Goal: Task Accomplishment & Management: Use online tool/utility

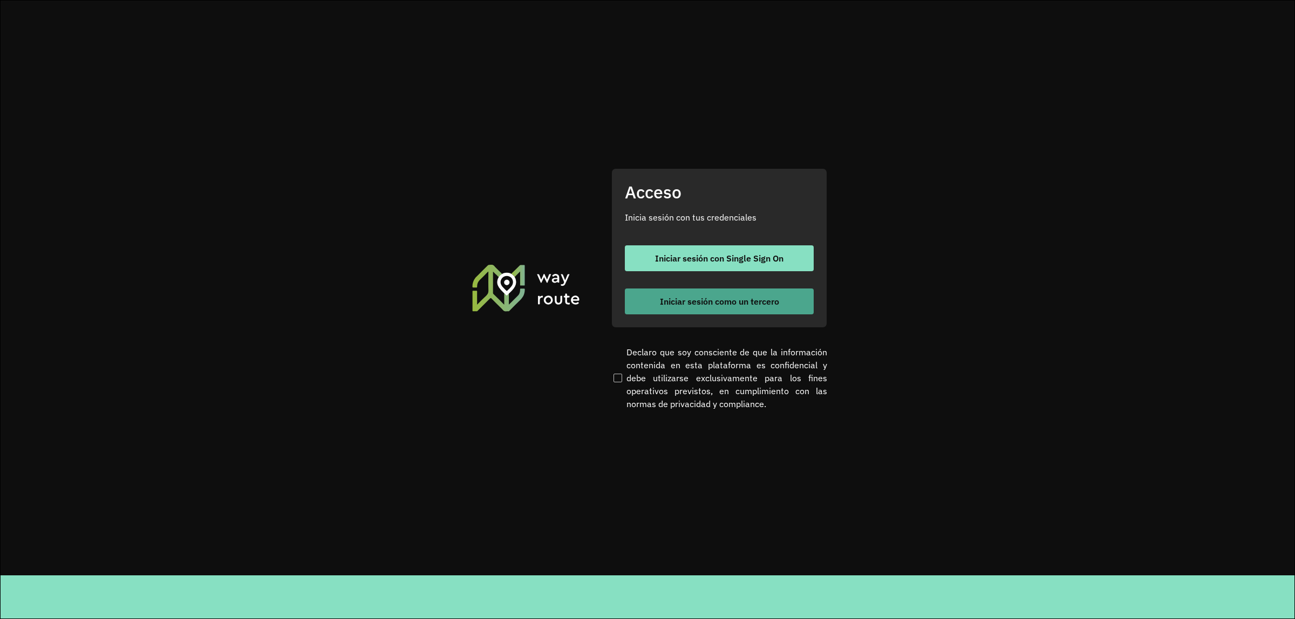
click at [773, 301] on span "Iniciar sesión como un tercero" at bounding box center [719, 301] width 119 height 9
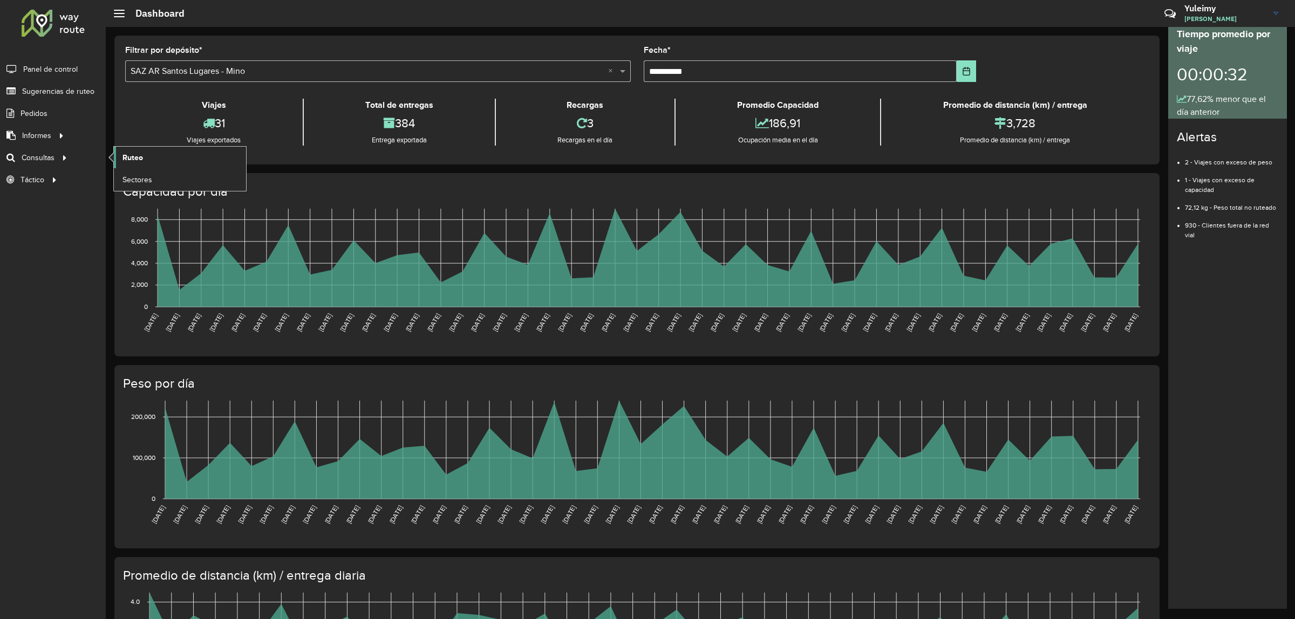
click at [159, 160] on link "Ruteo" at bounding box center [180, 158] width 132 height 22
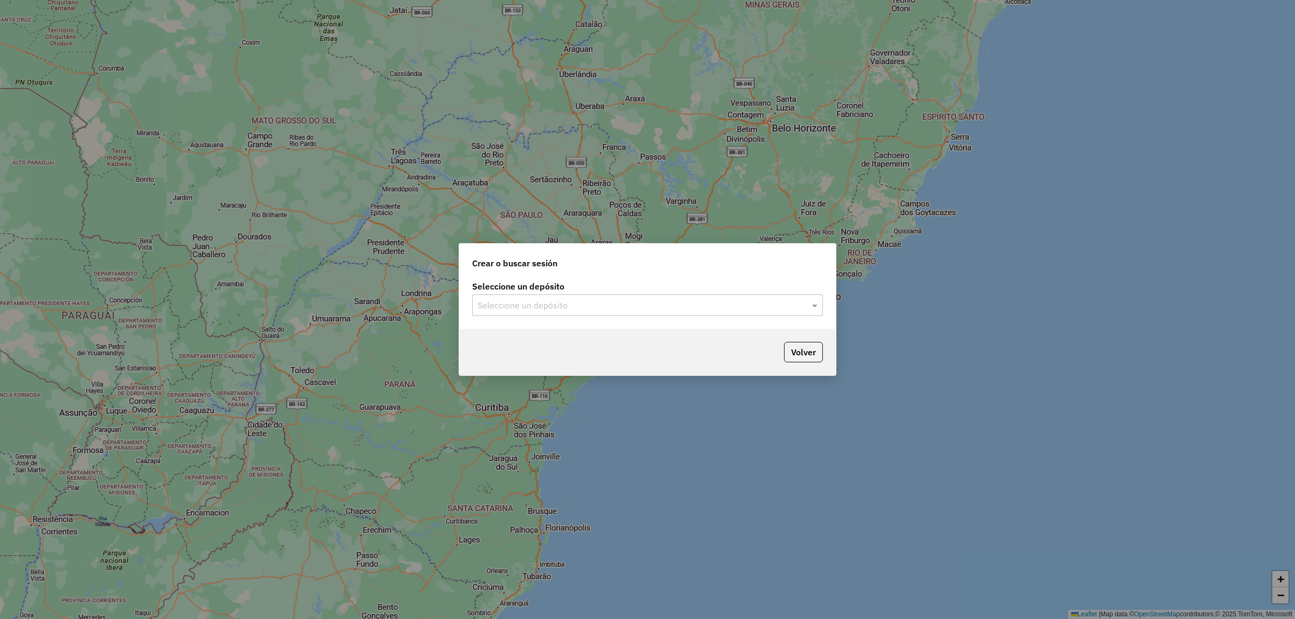
click at [502, 305] on input "text" at bounding box center [637, 305] width 318 height 13
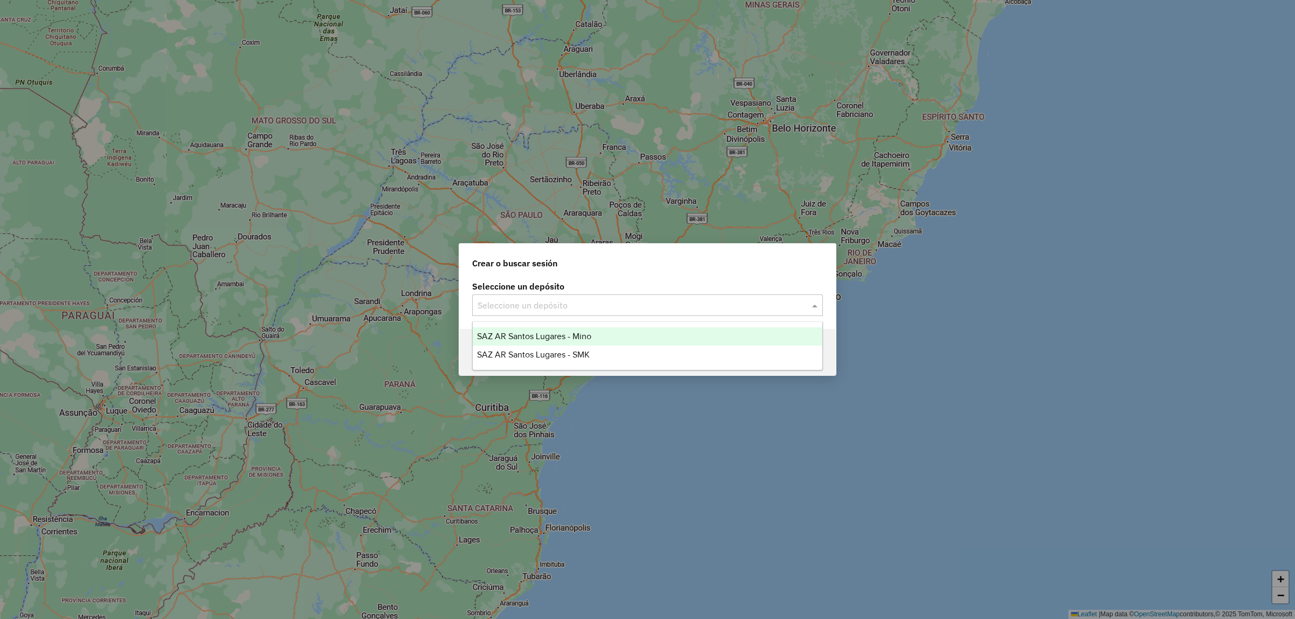
click at [519, 339] on span "SAZ AR Santos Lugares - Mino" at bounding box center [534, 336] width 114 height 9
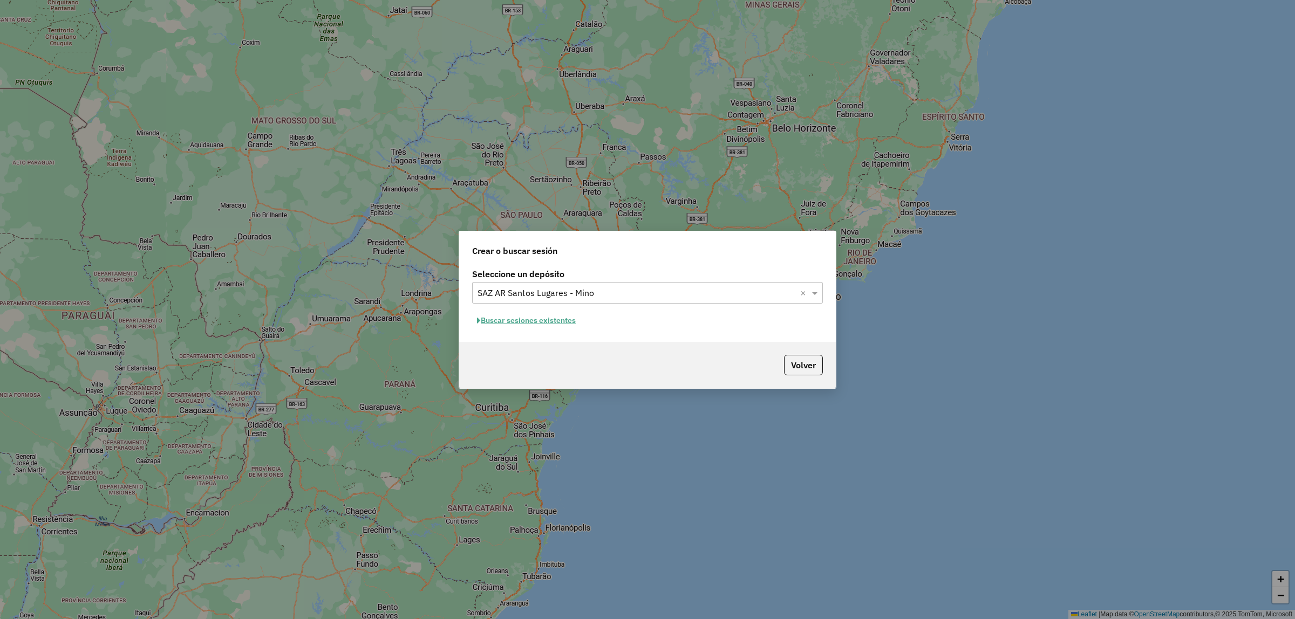
click at [516, 316] on button "Buscar sesiones existentes" at bounding box center [526, 320] width 108 height 17
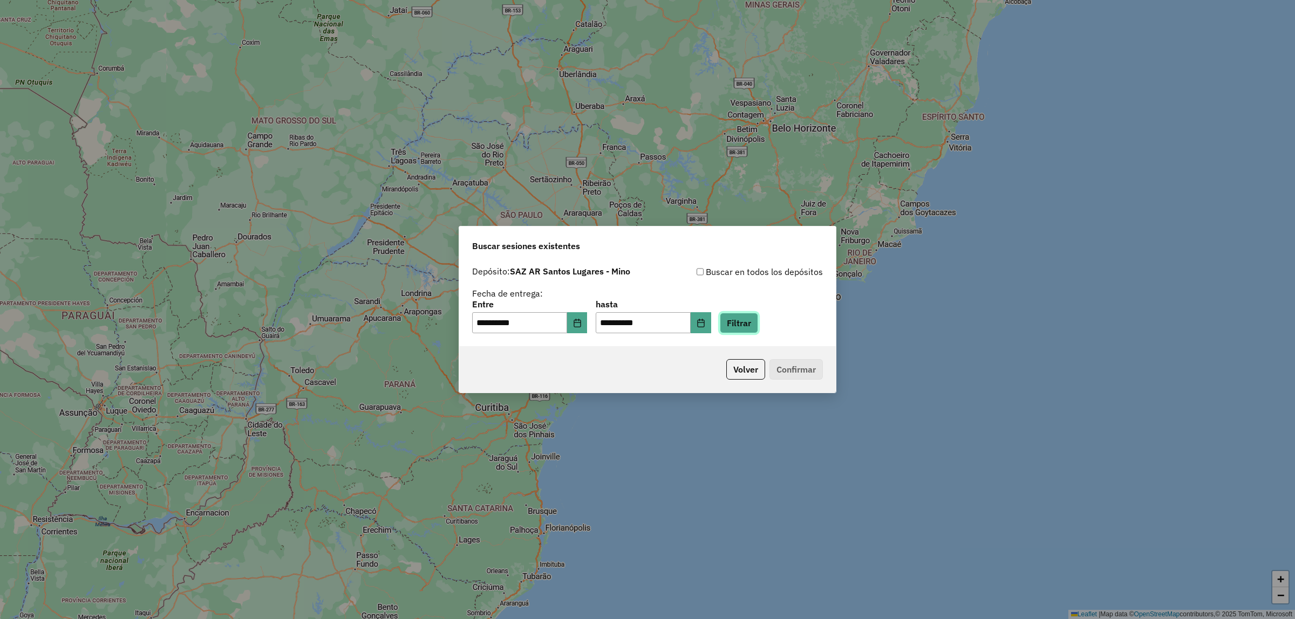
click at [753, 328] on button "Filtrar" at bounding box center [739, 323] width 38 height 21
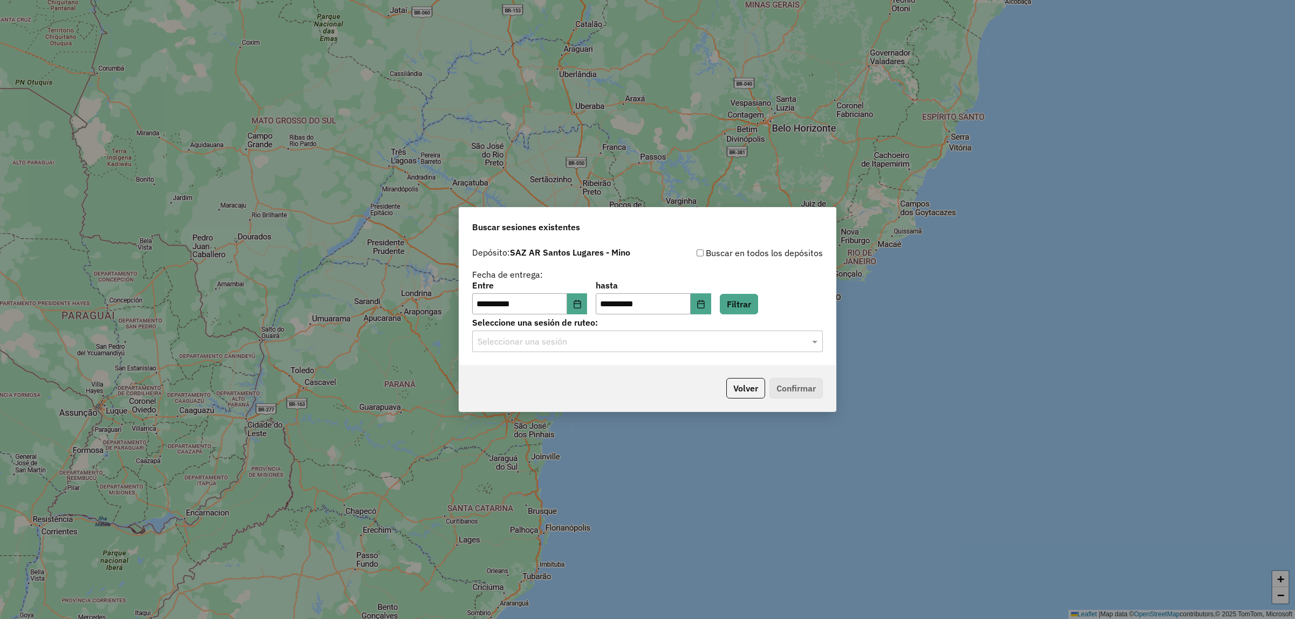
click at [718, 348] on input "text" at bounding box center [637, 342] width 318 height 13
click at [699, 378] on div "1280713 - 23/09/2025 17:49" at bounding box center [648, 373] width 350 height 18
click at [805, 382] on button "Confirmar" at bounding box center [795, 388] width 53 height 21
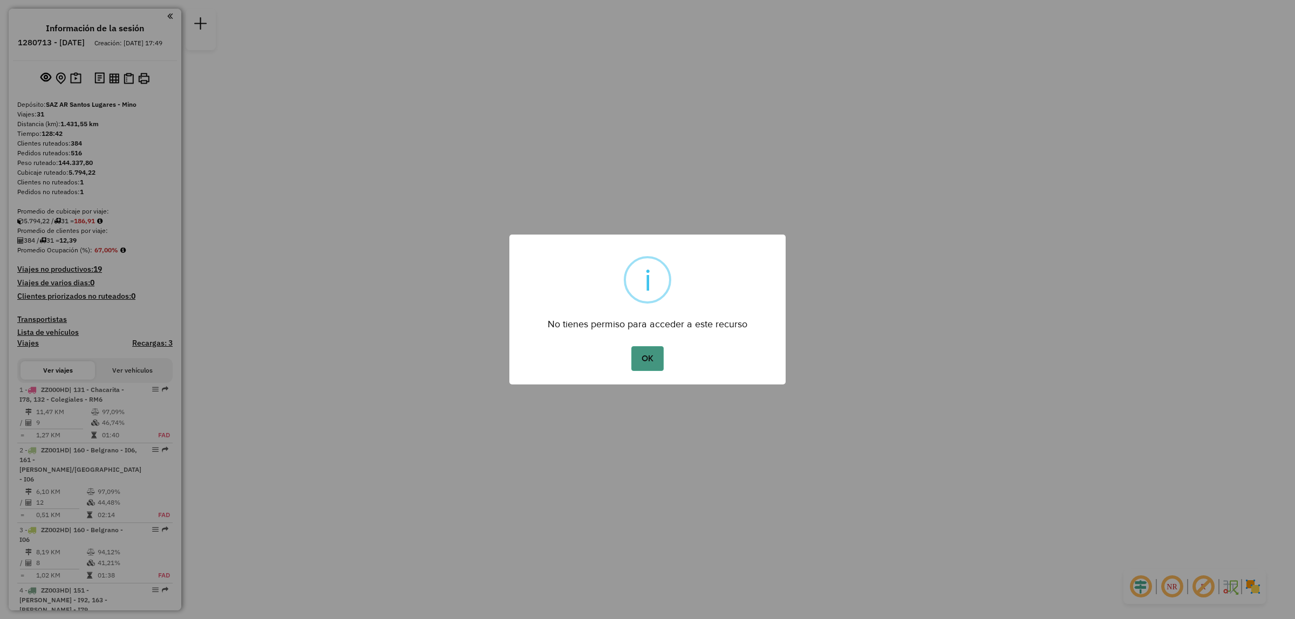
click at [648, 354] on button "OK" at bounding box center [647, 358] width 32 height 25
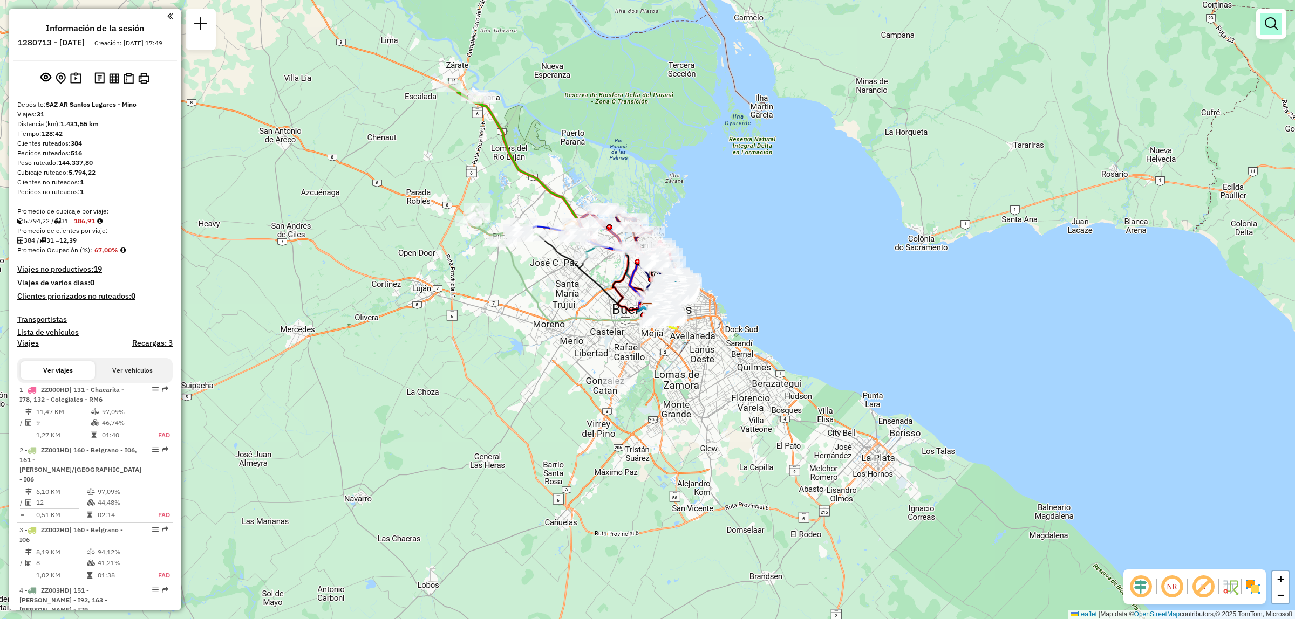
click at [1272, 22] on em at bounding box center [1271, 23] width 13 height 13
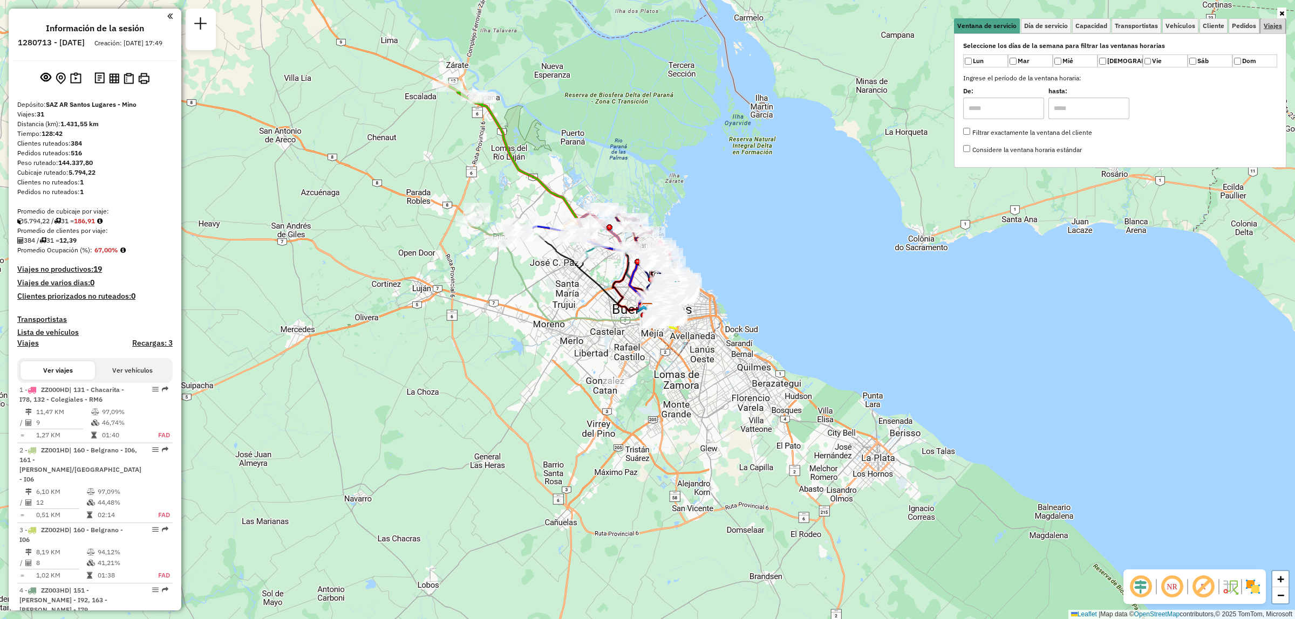
click at [1271, 23] on span "Viajes" at bounding box center [1273, 26] width 18 height 6
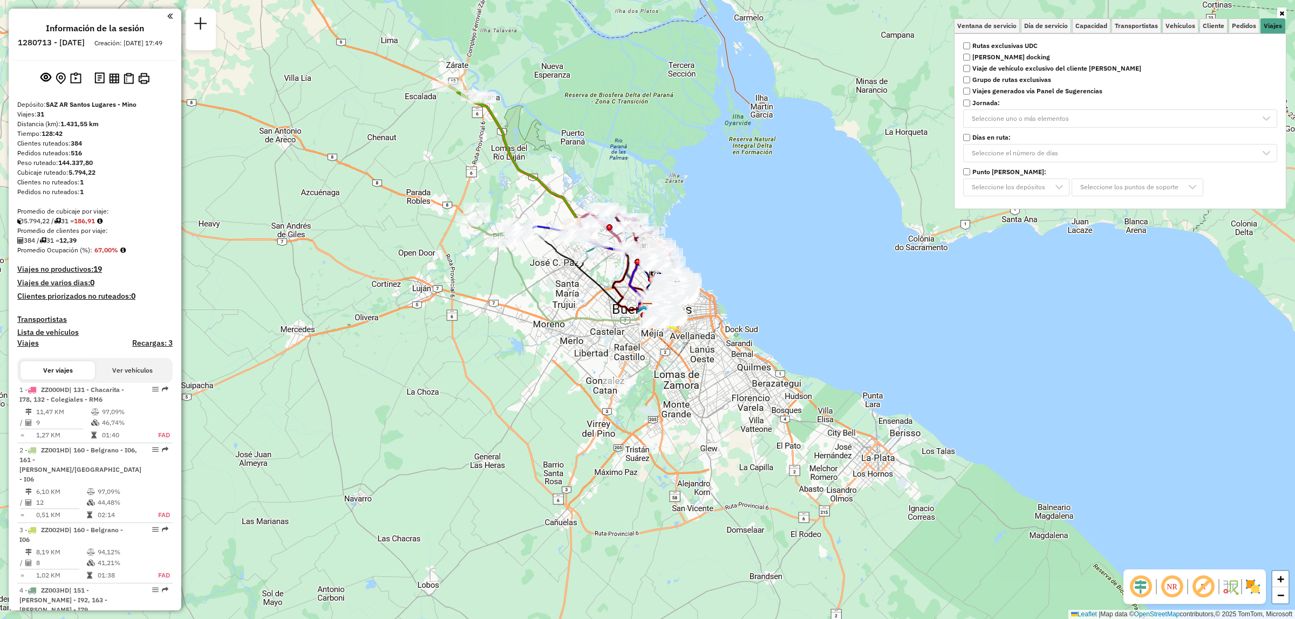
click at [1013, 46] on strong "Rutas exclusivas UDC" at bounding box center [1004, 46] width 65 height 10
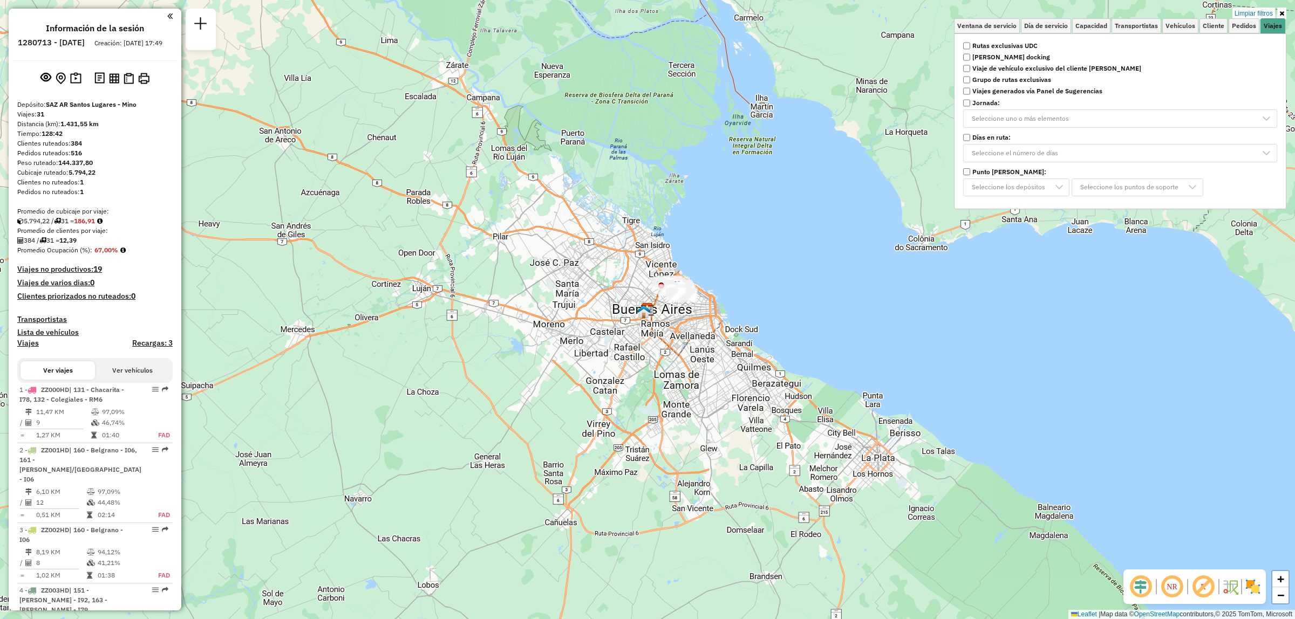
click at [755, 255] on div "Limpiar filtros Ventana de servicio Día de servicio Capacidad Transportistas Ve…" at bounding box center [647, 309] width 1295 height 619
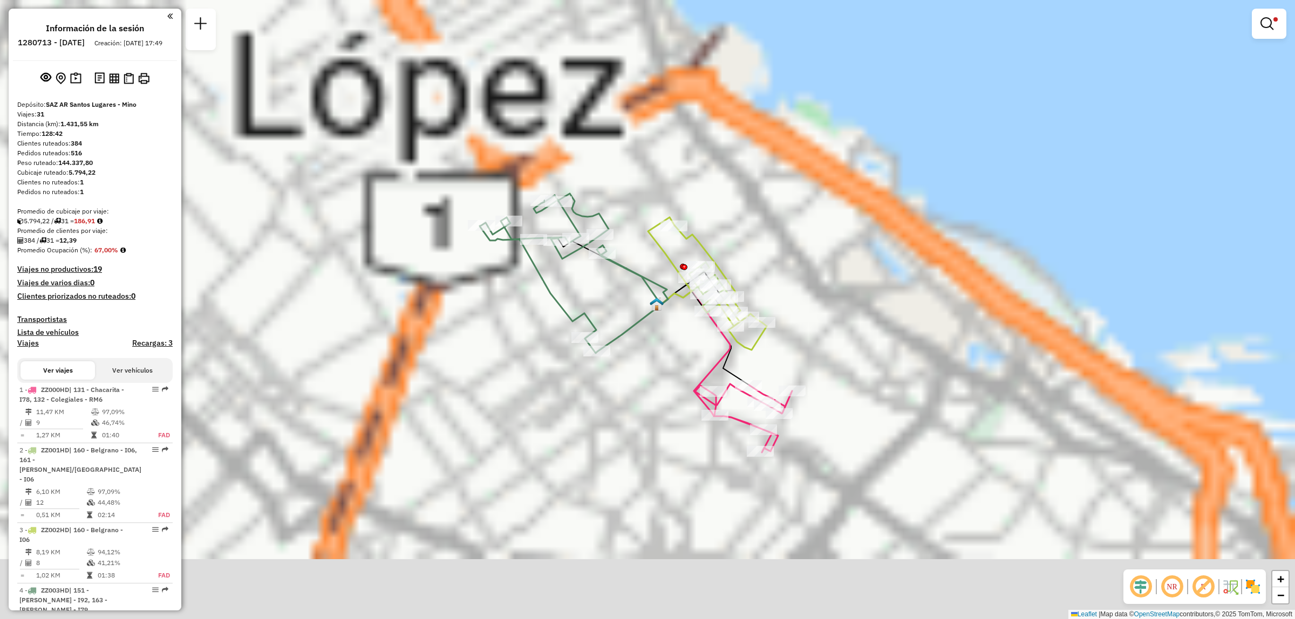
drag, startPoint x: 659, startPoint y: 333, endPoint x: 816, endPoint y: 217, distance: 195.2
click at [816, 217] on div "Limpiar filtros Ventana de servicio Día de servicio Capacidad Transportistas Ve…" at bounding box center [647, 309] width 1295 height 619
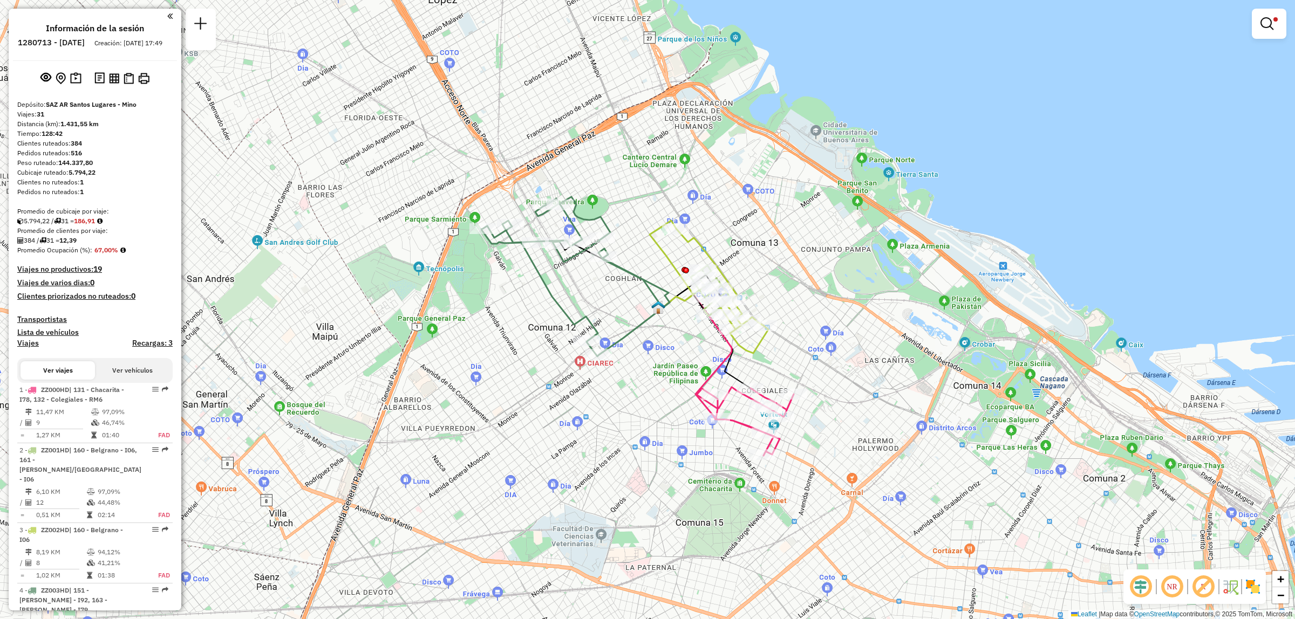
drag, startPoint x: 657, startPoint y: 337, endPoint x: 662, endPoint y: 360, distance: 23.7
click at [662, 360] on div "Limpiar filtros Ventana de servicio Día de servicio Capacidad Transportistas Ve…" at bounding box center [647, 309] width 1295 height 619
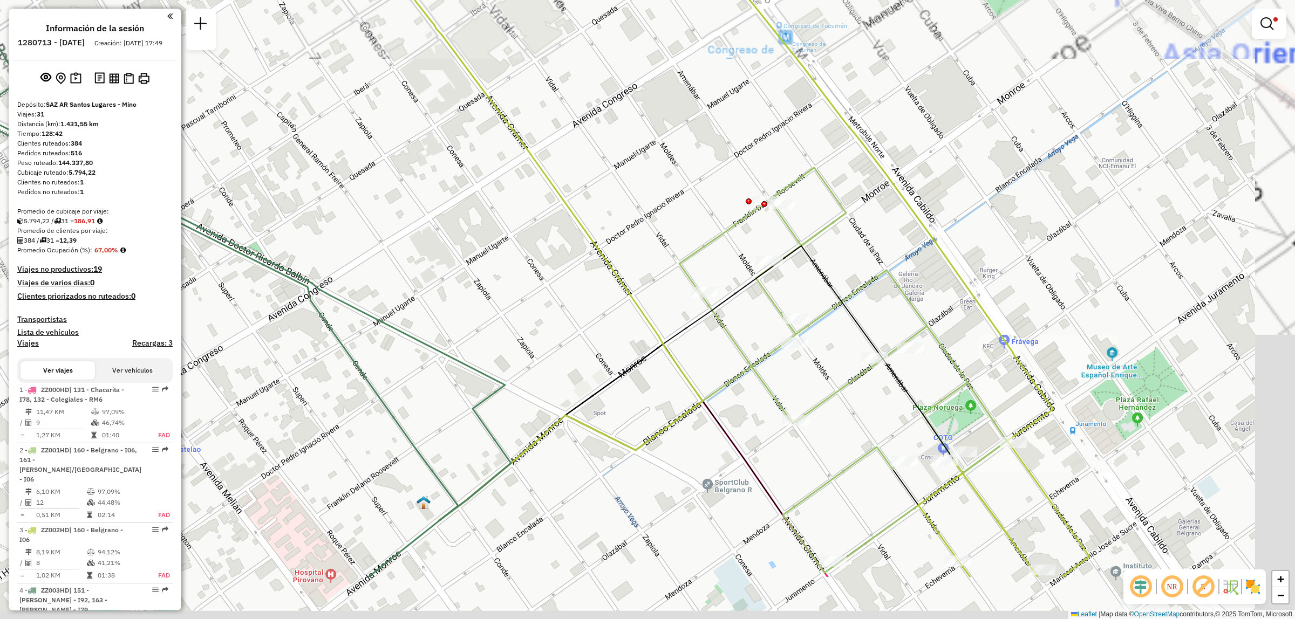
drag, startPoint x: 794, startPoint y: 386, endPoint x: 677, endPoint y: 281, distance: 157.0
click at [677, 281] on div "Limpiar filtros Ventana de servicio Día de servicio Capacidad Transportistas Ve…" at bounding box center [647, 309] width 1295 height 619
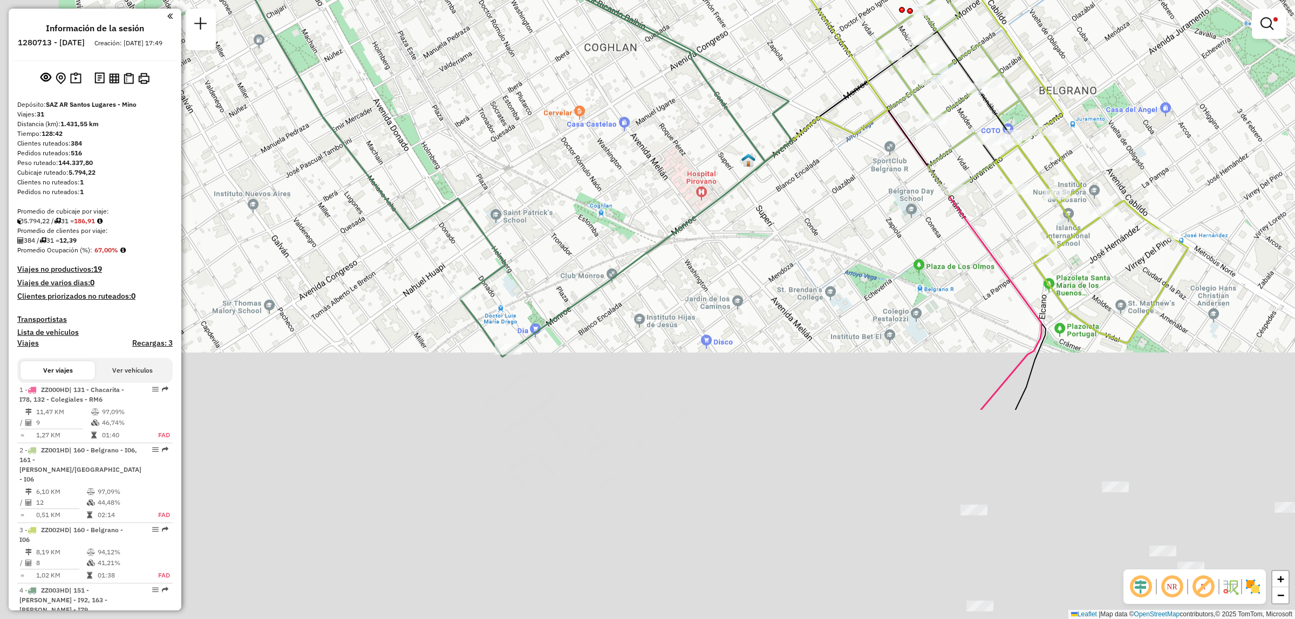
drag, startPoint x: 694, startPoint y: 418, endPoint x: 792, endPoint y: 146, distance: 289.0
click at [792, 146] on icon at bounding box center [650, 48] width 284 height 243
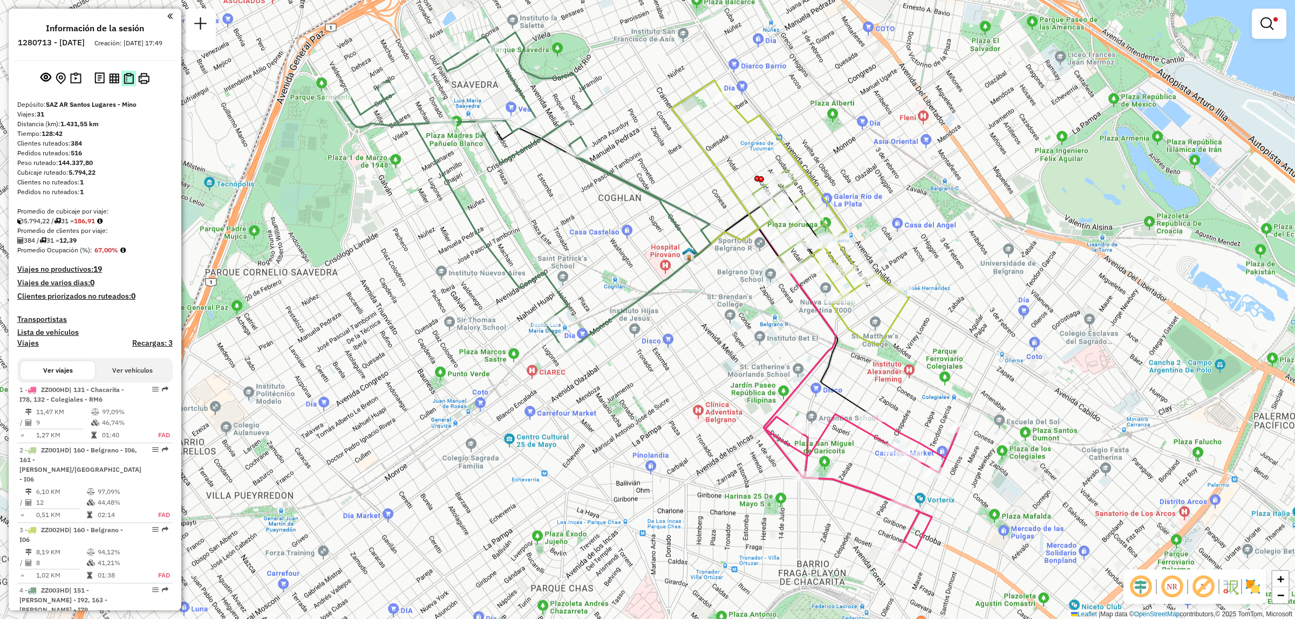
click at [124, 84] on img at bounding box center [129, 78] width 10 height 11
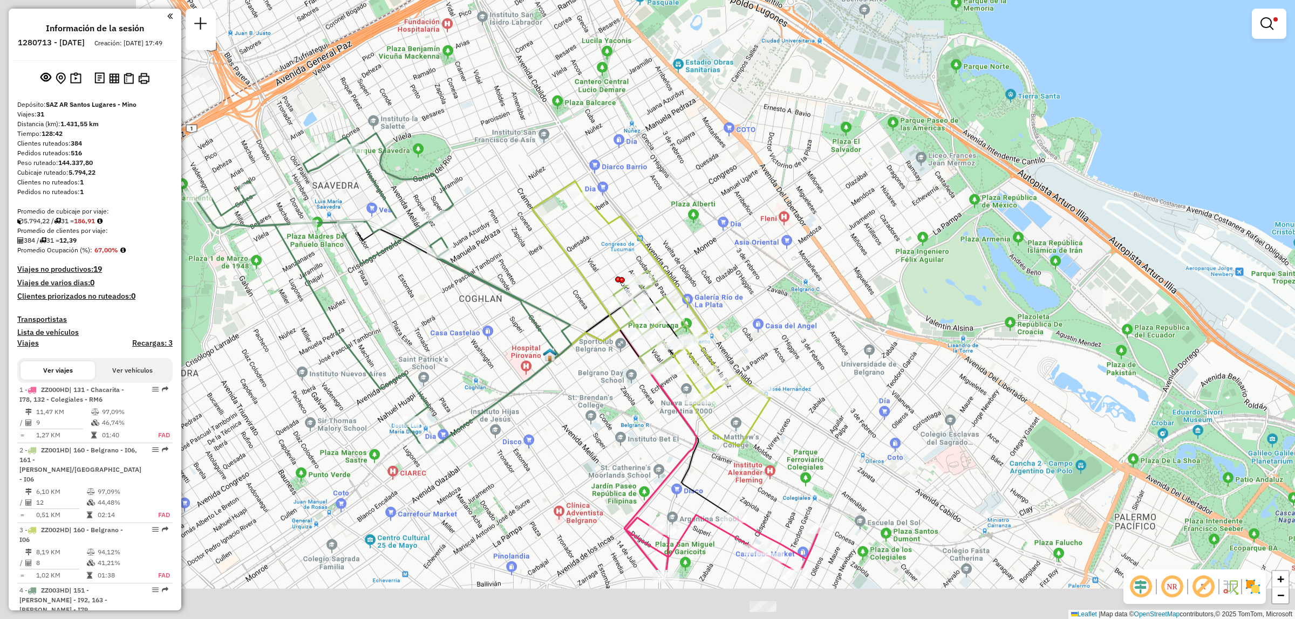
drag, startPoint x: 422, startPoint y: 435, endPoint x: 567, endPoint y: 385, distance: 153.6
click at [567, 385] on div "Limpiar filtros Ventana de servicio Día de servicio Capacidad Transportistas Ve…" at bounding box center [647, 309] width 1295 height 619
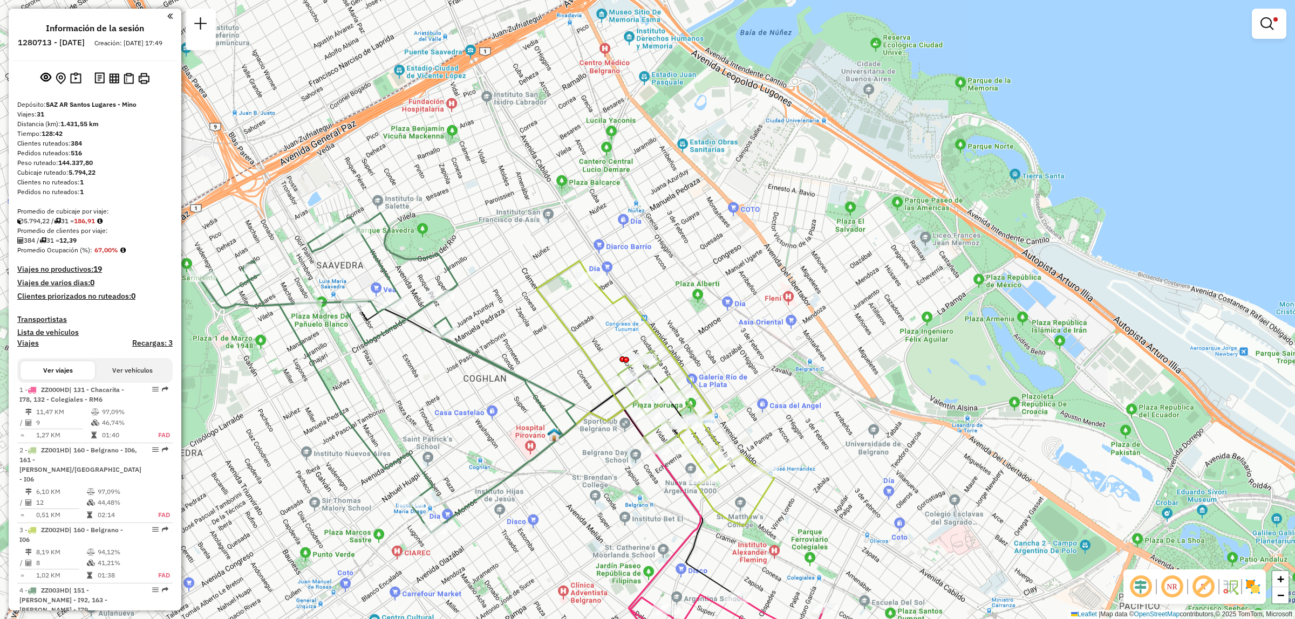
drag, startPoint x: 540, startPoint y: 269, endPoint x: 529, endPoint y: 359, distance: 90.8
click at [529, 359] on div "Limpiar filtros Ventana de servicio Día de servicio Capacidad Transportistas Ve…" at bounding box center [647, 309] width 1295 height 619
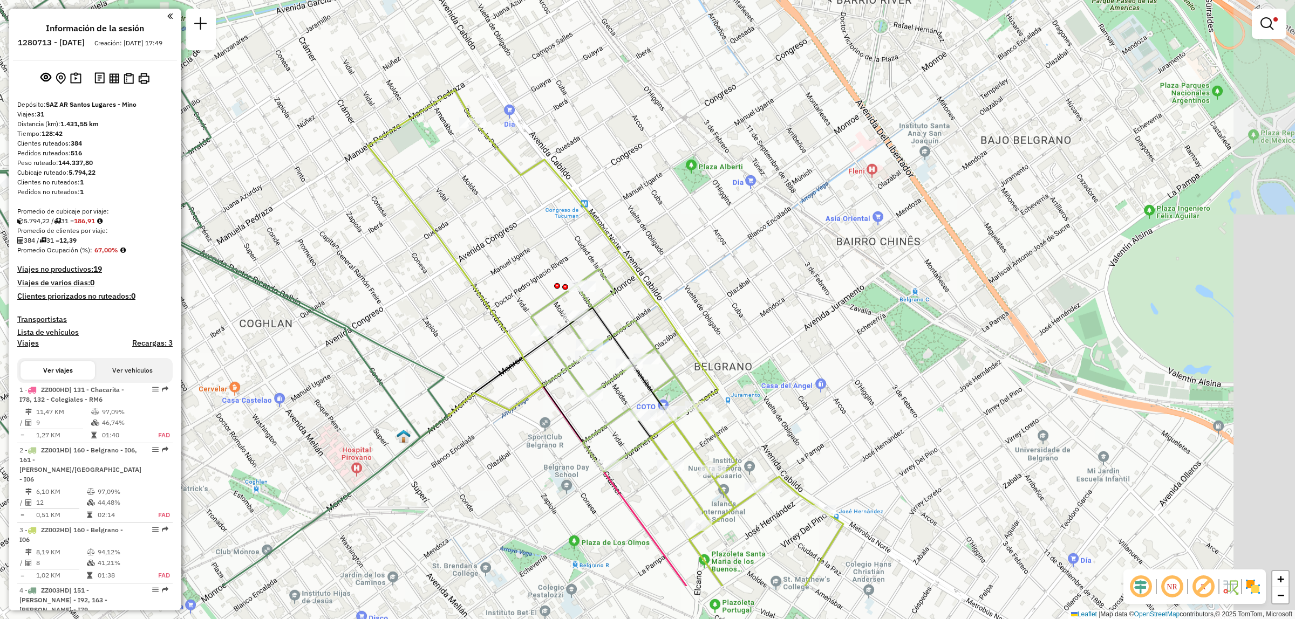
drag, startPoint x: 566, startPoint y: 347, endPoint x: 503, endPoint y: 251, distance: 114.2
click at [503, 251] on div "Limpiar filtros Ventana de servicio Día de servicio Capacidad Transportistas Ve…" at bounding box center [647, 309] width 1295 height 619
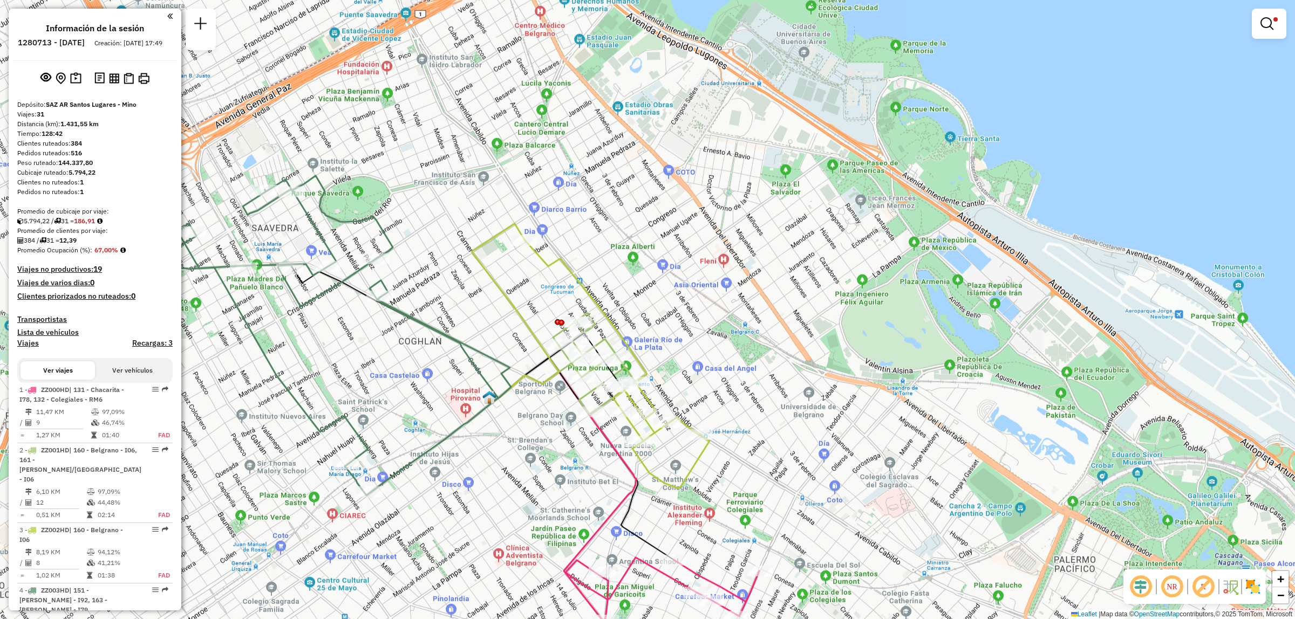
drag, startPoint x: 402, startPoint y: 445, endPoint x: 473, endPoint y: 394, distance: 87.3
click at [473, 394] on div "Limpiar filtros Ventana de servicio Día de servicio Capacidad Transportistas Ve…" at bounding box center [647, 309] width 1295 height 619
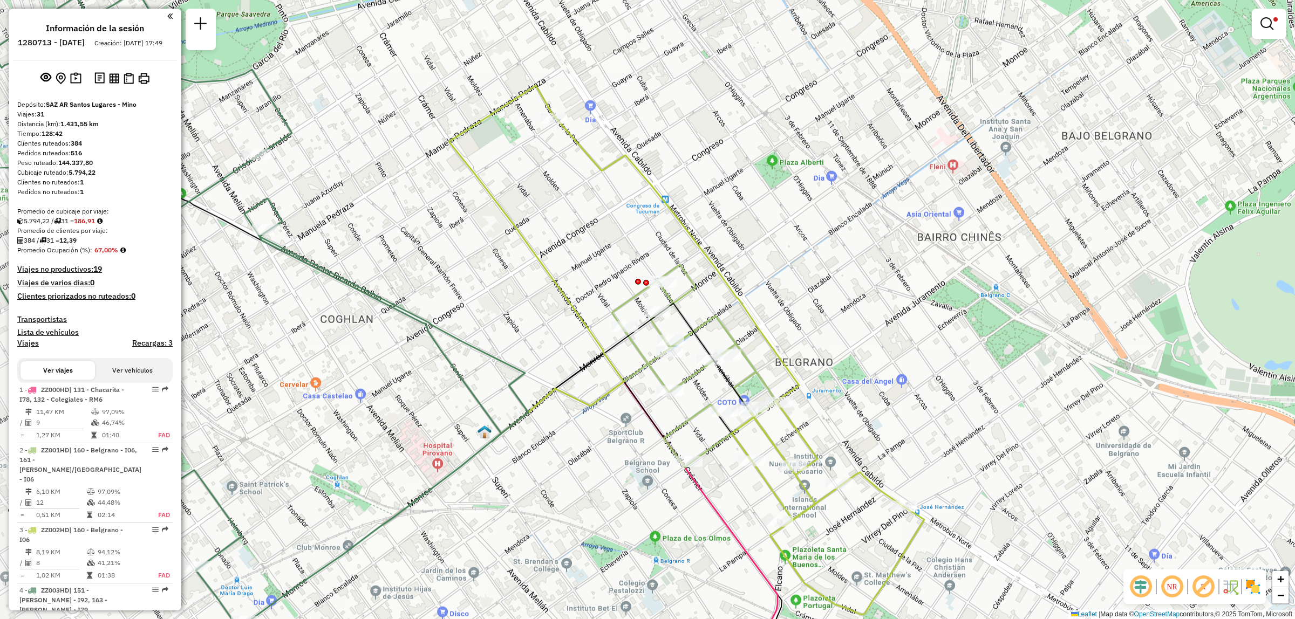
drag, startPoint x: 495, startPoint y: 376, endPoint x: 569, endPoint y: 398, distance: 77.7
click at [569, 398] on icon at bounding box center [536, 264] width 175 height 356
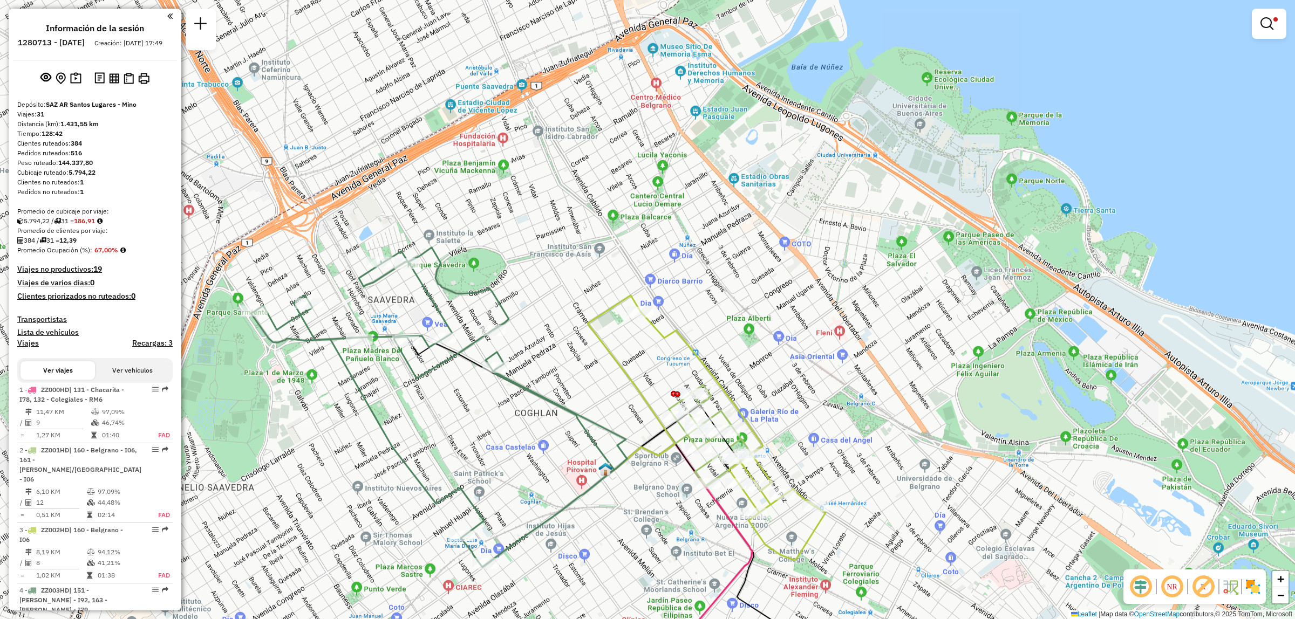
drag, startPoint x: 375, startPoint y: 340, endPoint x: 449, endPoint y: 378, distance: 82.8
click at [449, 378] on div "Limpiar filtros Ventana de servicio Día de servicio Capacidad Transportistas Ve…" at bounding box center [647, 309] width 1295 height 619
click at [447, 590] on div "Limpiar filtros Ventana de servicio Día de servicio Capacidad Transportistas Ve…" at bounding box center [647, 309] width 1295 height 619
click at [451, 593] on div "Limpiar filtros Ventana de servicio Día de servicio Capacidad Transportistas Ve…" at bounding box center [647, 309] width 1295 height 619
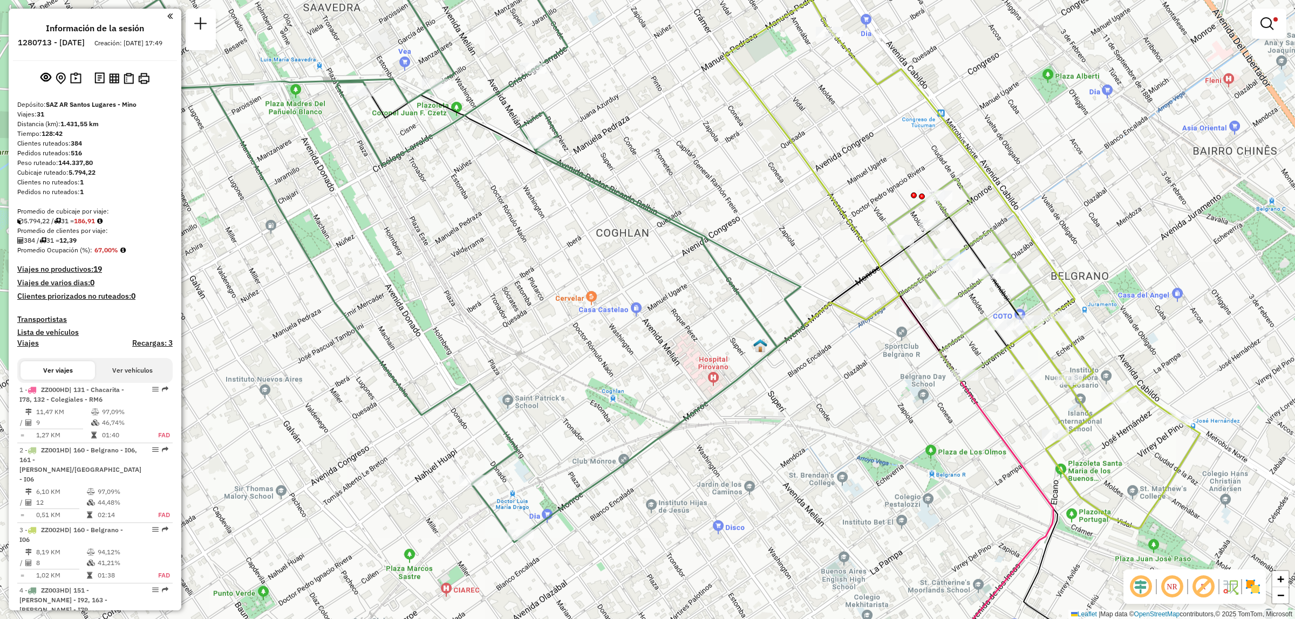
click at [457, 595] on div "Limpiar filtros Ventana de servicio Día de servicio Capacidad Transportistas Ve…" at bounding box center [647, 309] width 1295 height 619
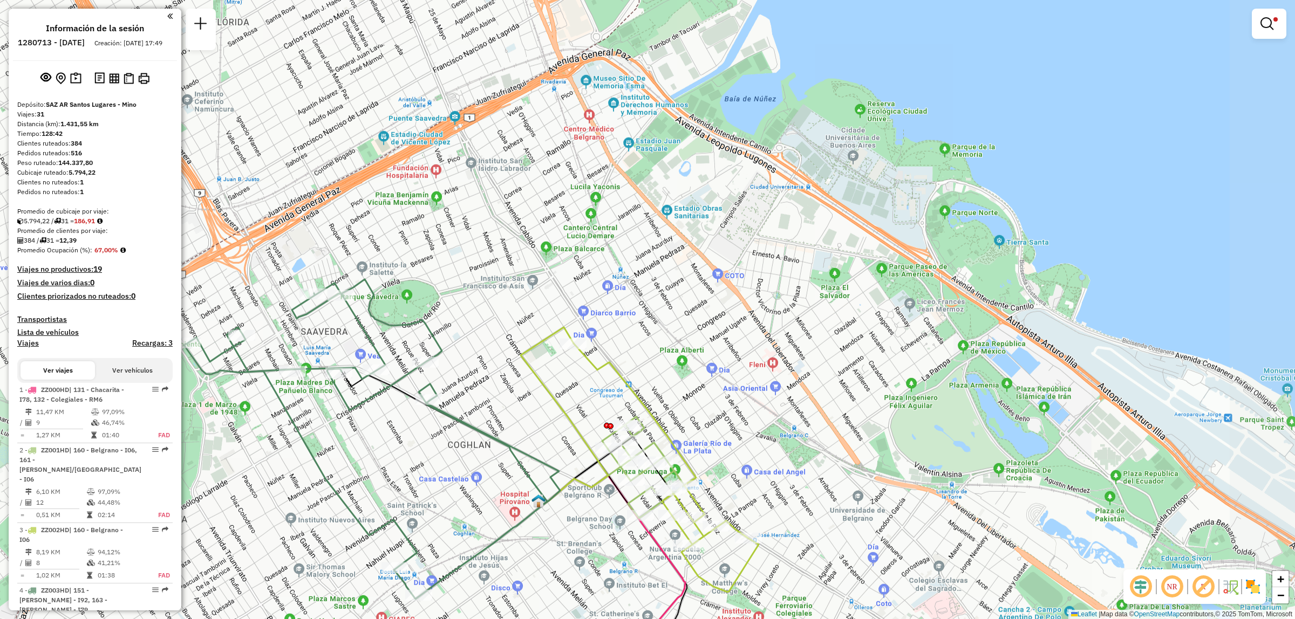
drag, startPoint x: 890, startPoint y: 453, endPoint x: 821, endPoint y: 483, distance: 75.7
click at [821, 483] on div "Limpiar filtros Ventana de servicio Día de servicio Capacidad Transportistas Ve…" at bounding box center [647, 309] width 1295 height 619
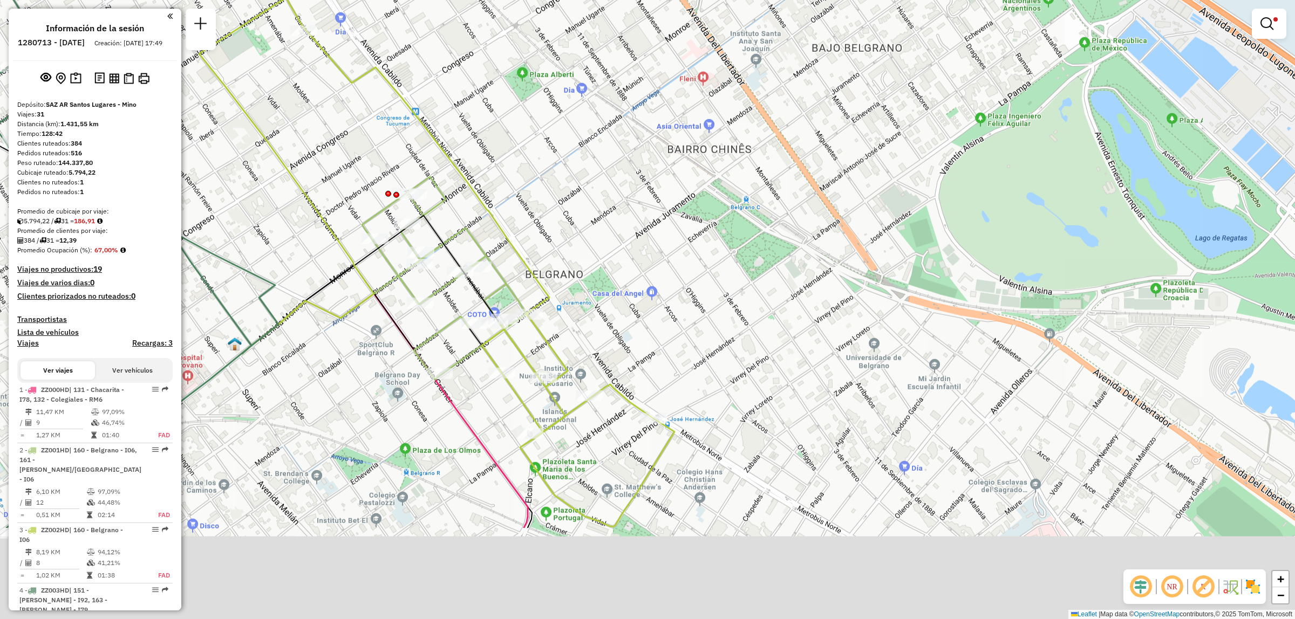
drag, startPoint x: 895, startPoint y: 506, endPoint x: 860, endPoint y: 333, distance: 176.2
click at [862, 338] on div "Limpiar filtros Ventana de servicio Día de servicio Capacidad Transportistas Ve…" at bounding box center [647, 309] width 1295 height 619
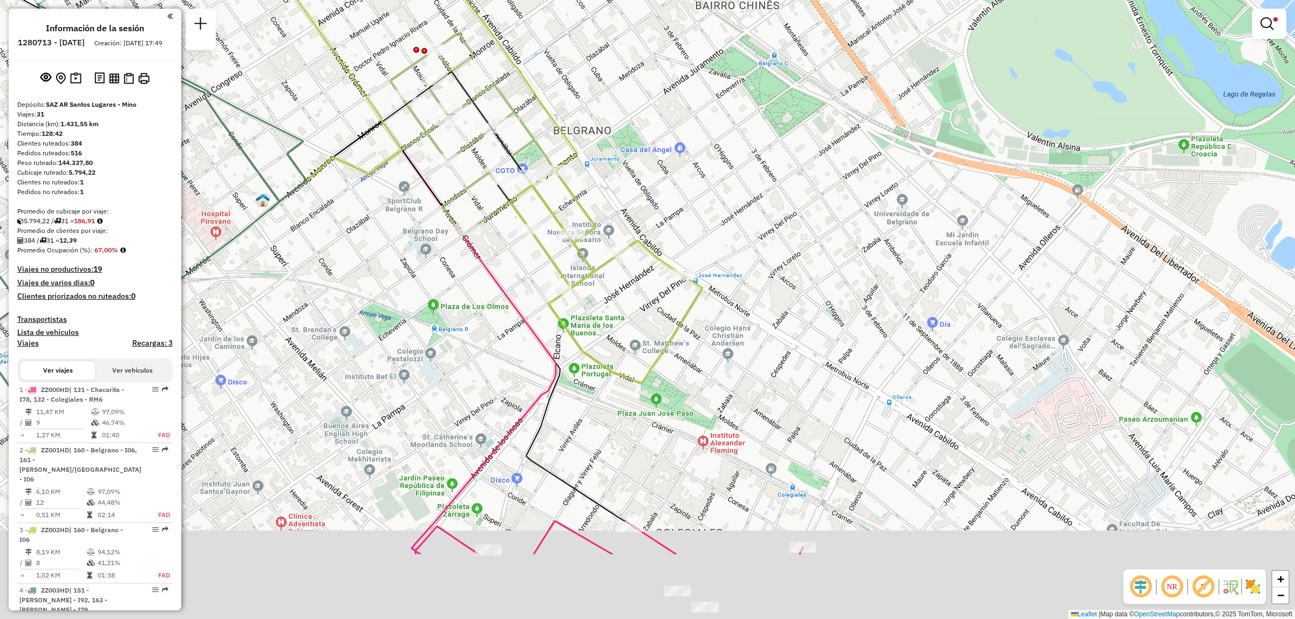
drag, startPoint x: 848, startPoint y: 423, endPoint x: 891, endPoint y: 276, distance: 153.0
click at [891, 276] on div "Limpiar filtros Ventana de servicio Día de servicio Capacidad Transportistas Ve…" at bounding box center [647, 309] width 1295 height 619
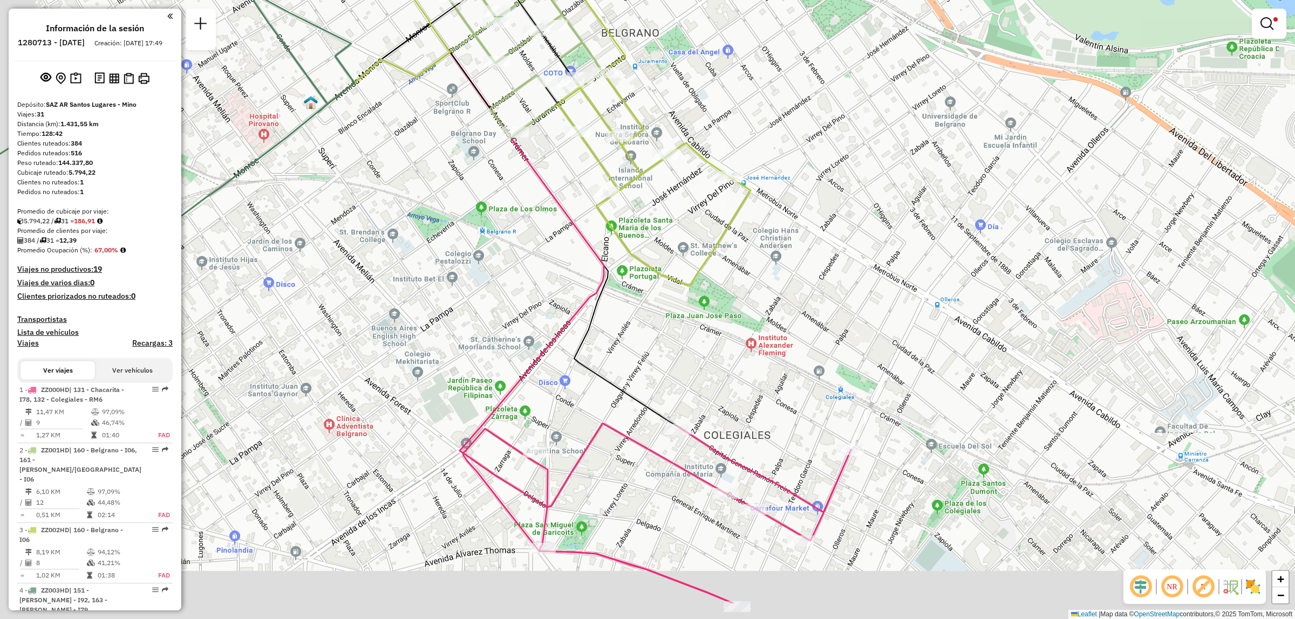
drag, startPoint x: 815, startPoint y: 396, endPoint x: 854, endPoint y: 317, distance: 87.4
click at [854, 317] on div "Limpiar filtros Ventana de servicio Día de servicio Capacidad Transportistas Ve…" at bounding box center [647, 309] width 1295 height 619
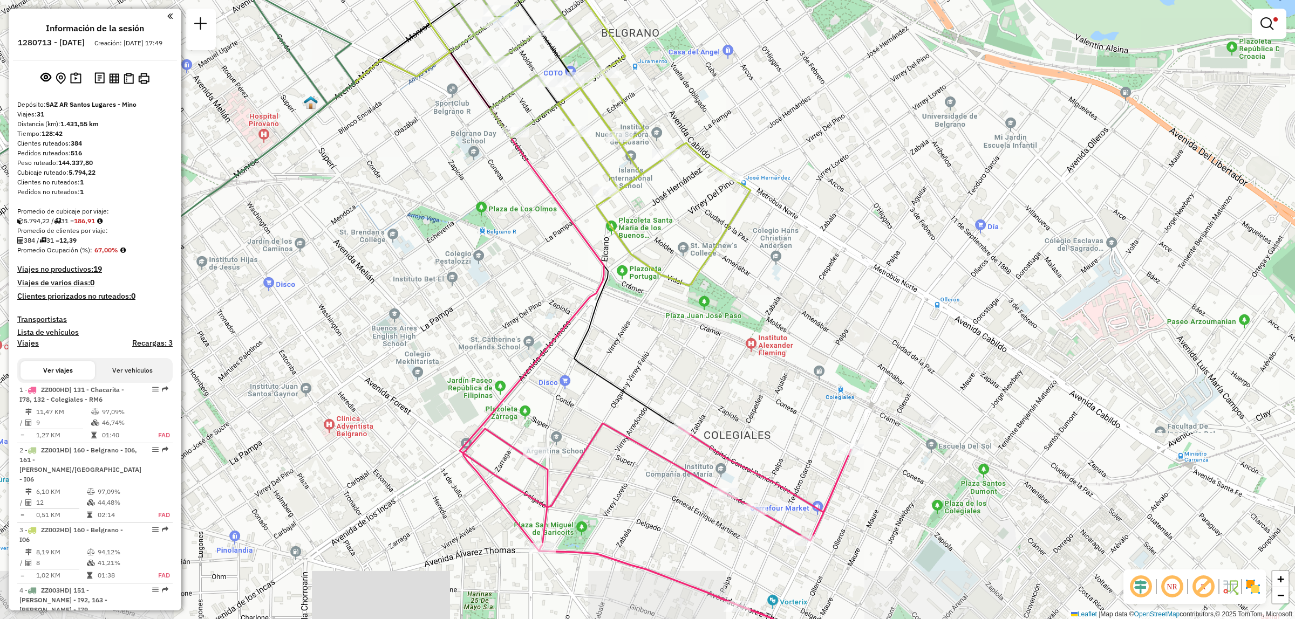
drag, startPoint x: 686, startPoint y: 455, endPoint x: 738, endPoint y: 433, distance: 56.1
click at [738, 433] on div "Limpiar filtros Ventana de servicio Día de servicio Capacidad Transportistas Ve…" at bounding box center [647, 309] width 1295 height 619
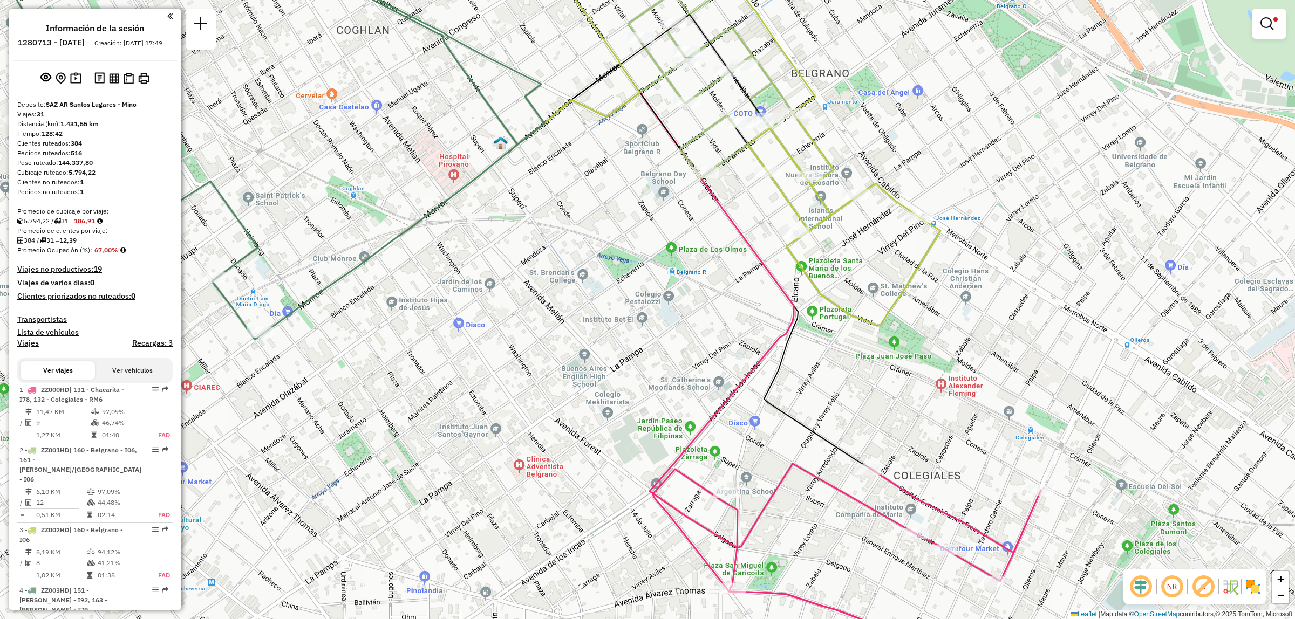
drag, startPoint x: 461, startPoint y: 380, endPoint x: 600, endPoint y: 442, distance: 151.4
click at [600, 442] on div "Limpiar filtros Ventana de servicio Día de servicio Capacidad Transportistas Ve…" at bounding box center [647, 309] width 1295 height 619
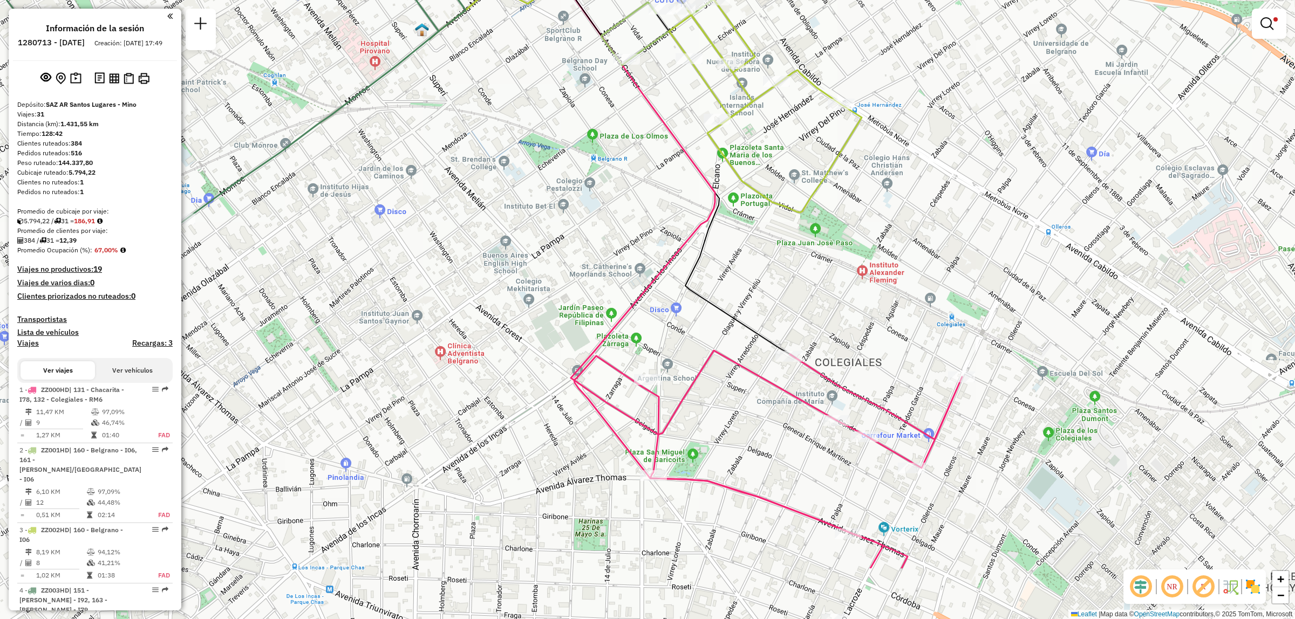
drag, startPoint x: 624, startPoint y: 452, endPoint x: 546, endPoint y: 338, distance: 138.0
click at [546, 338] on div "Limpiar filtros Ventana de servicio Día de servicio Capacidad Transportistas Ve…" at bounding box center [647, 309] width 1295 height 619
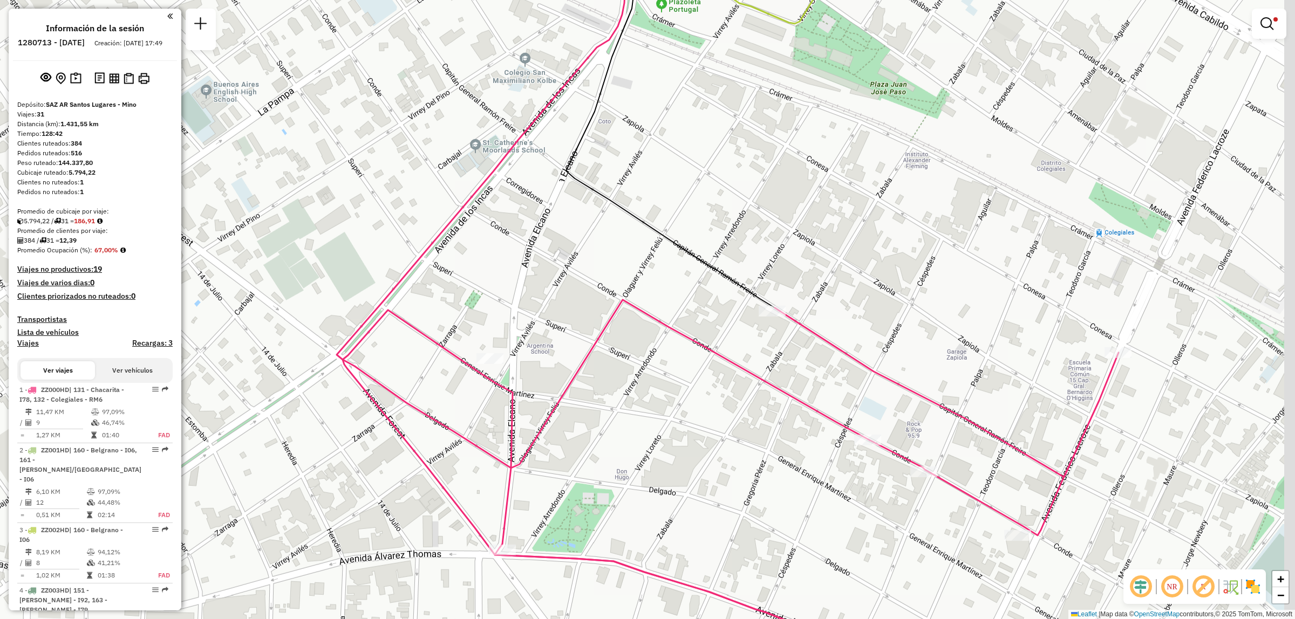
drag, startPoint x: 737, startPoint y: 443, endPoint x: 607, endPoint y: 420, distance: 132.1
click at [607, 420] on div "Limpiar filtros Ventana de servicio Día de servicio Capacidad Transportistas Ve…" at bounding box center [647, 309] width 1295 height 619
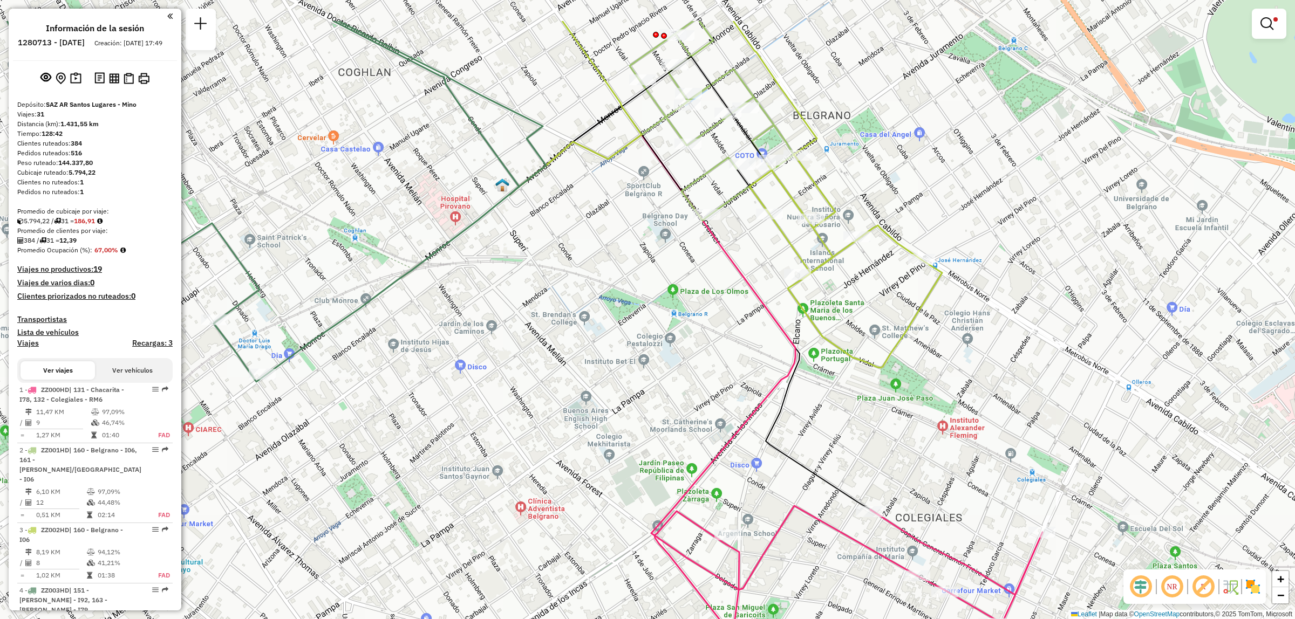
drag, startPoint x: 552, startPoint y: 358, endPoint x: 560, endPoint y: 450, distance: 92.1
click at [561, 451] on div "Limpiar filtros Ventana de servicio Día de servicio Capacidad Transportistas Ve…" at bounding box center [647, 309] width 1295 height 619
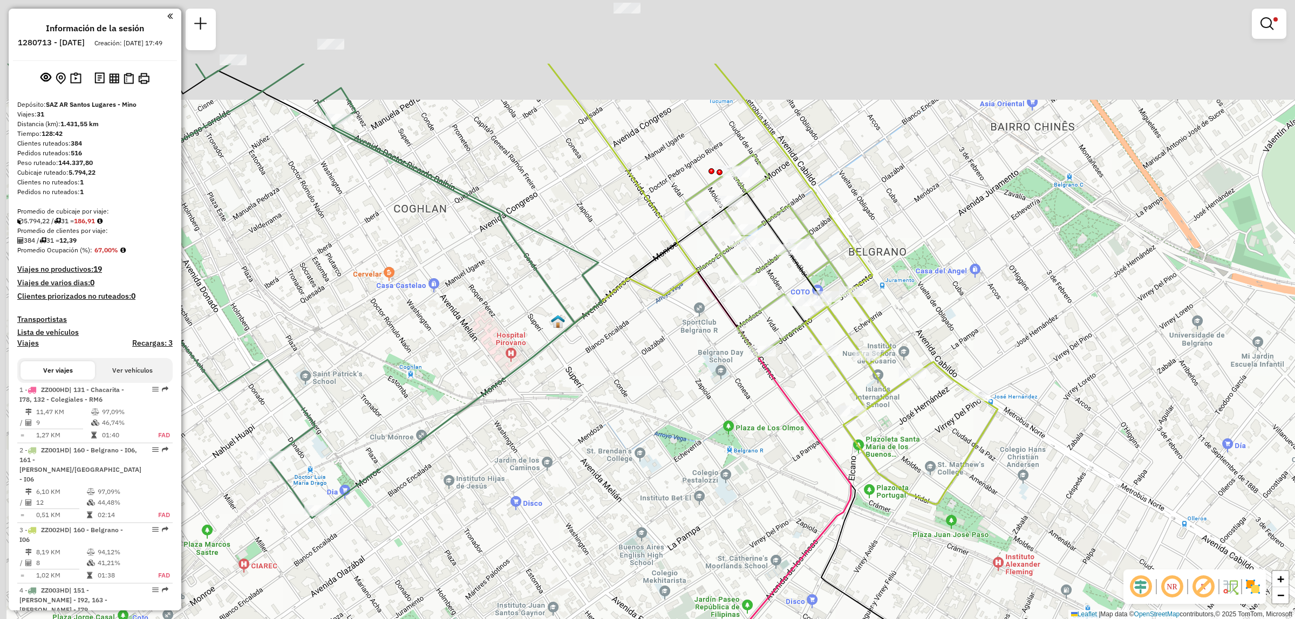
drag, startPoint x: 512, startPoint y: 314, endPoint x: 614, endPoint y: 510, distance: 220.8
click at [614, 510] on div "Limpiar filtros Ventana de servicio Día de servicio Capacidad Transportistas Ve…" at bounding box center [647, 309] width 1295 height 619
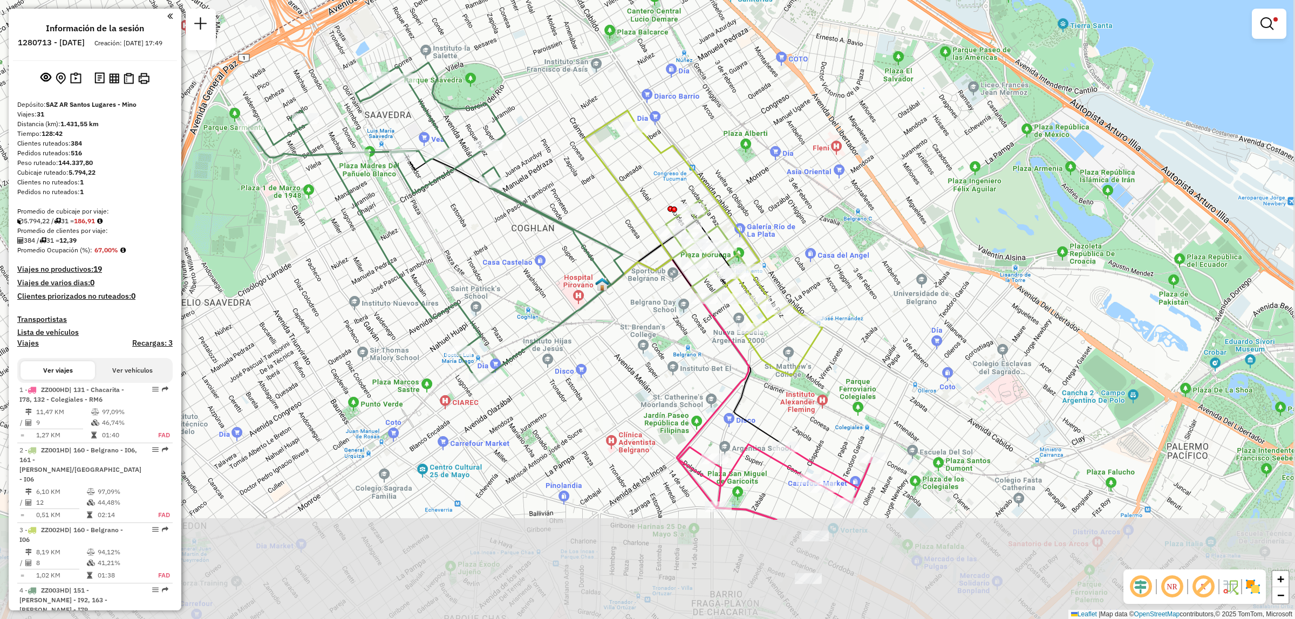
drag, startPoint x: 724, startPoint y: 502, endPoint x: 718, endPoint y: 333, distance: 169.0
click at [718, 335] on div "Limpiar filtros Ventana de servicio Día de servicio Capacidad Transportistas Ve…" at bounding box center [647, 309] width 1295 height 619
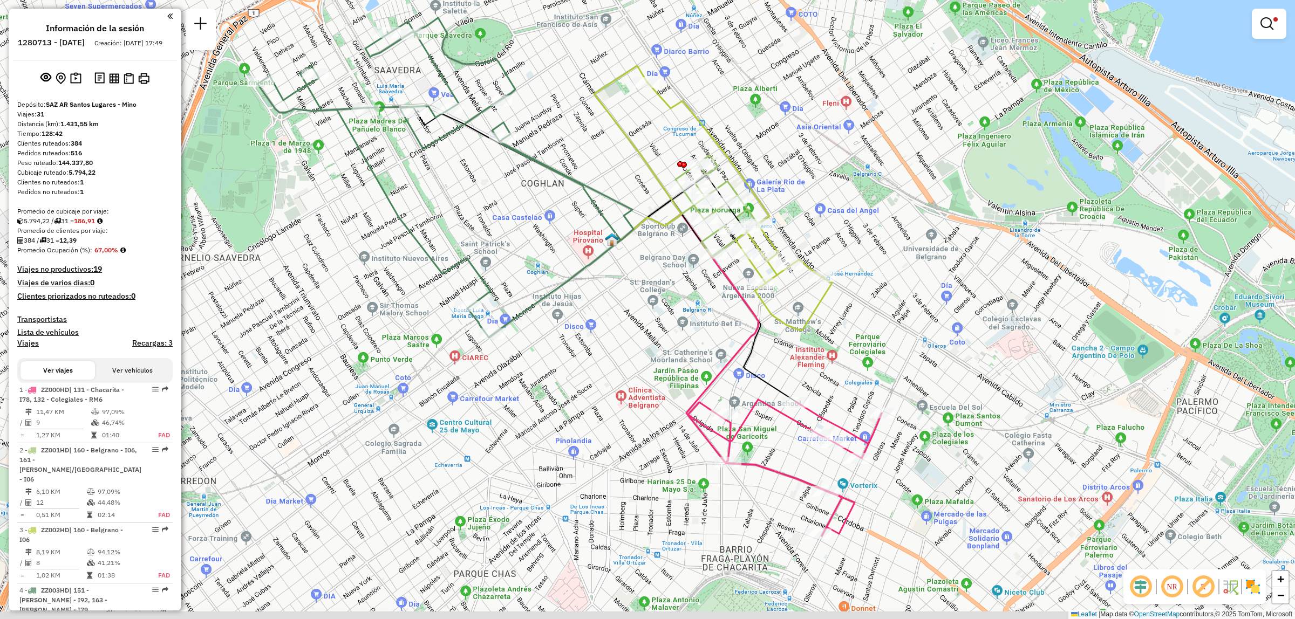
click at [665, 436] on div "Limpiar filtros Ventana de servicio Día de servicio Capacidad Transportistas Ve…" at bounding box center [647, 309] width 1295 height 619
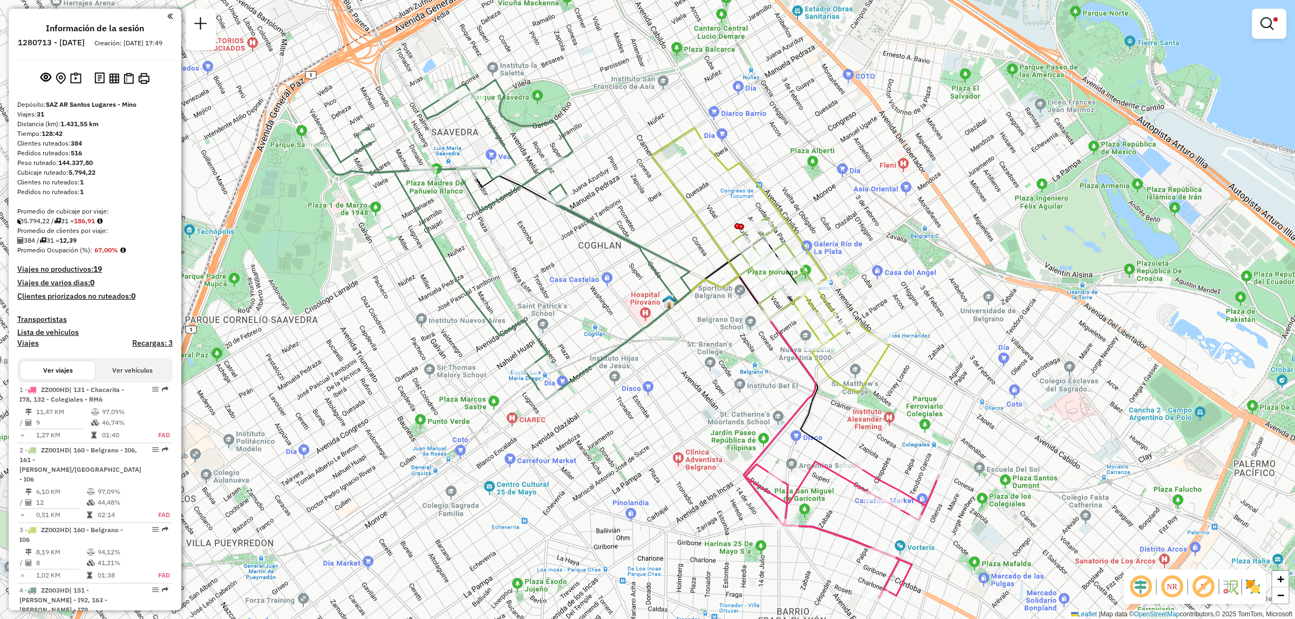
drag, startPoint x: 554, startPoint y: 385, endPoint x: 693, endPoint y: 507, distance: 185.8
click at [693, 507] on div "Limpiar filtros Ventana de servicio Día de servicio Capacidad Transportistas Ve…" at bounding box center [647, 309] width 1295 height 619
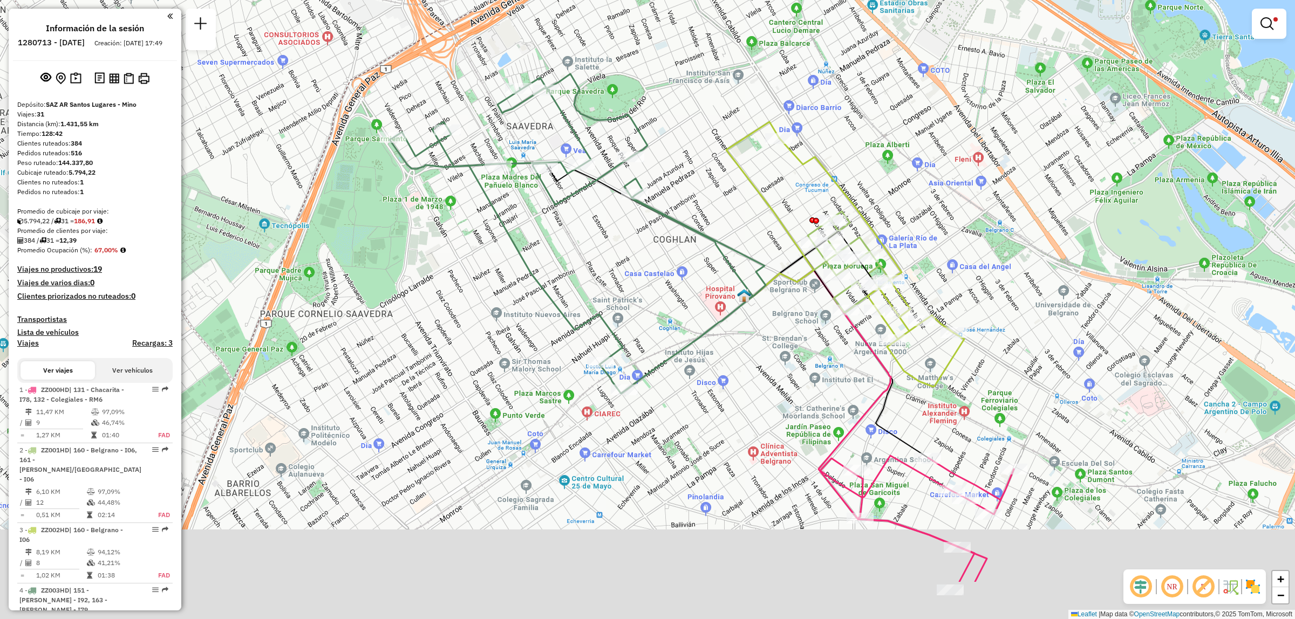
drag, startPoint x: 880, startPoint y: 349, endPoint x: 910, endPoint y: 251, distance: 102.9
click at [912, 251] on div "Limpiar filtros Ventana de servicio Día de servicio Capacidad Transportistas Ve…" at bounding box center [647, 309] width 1295 height 619
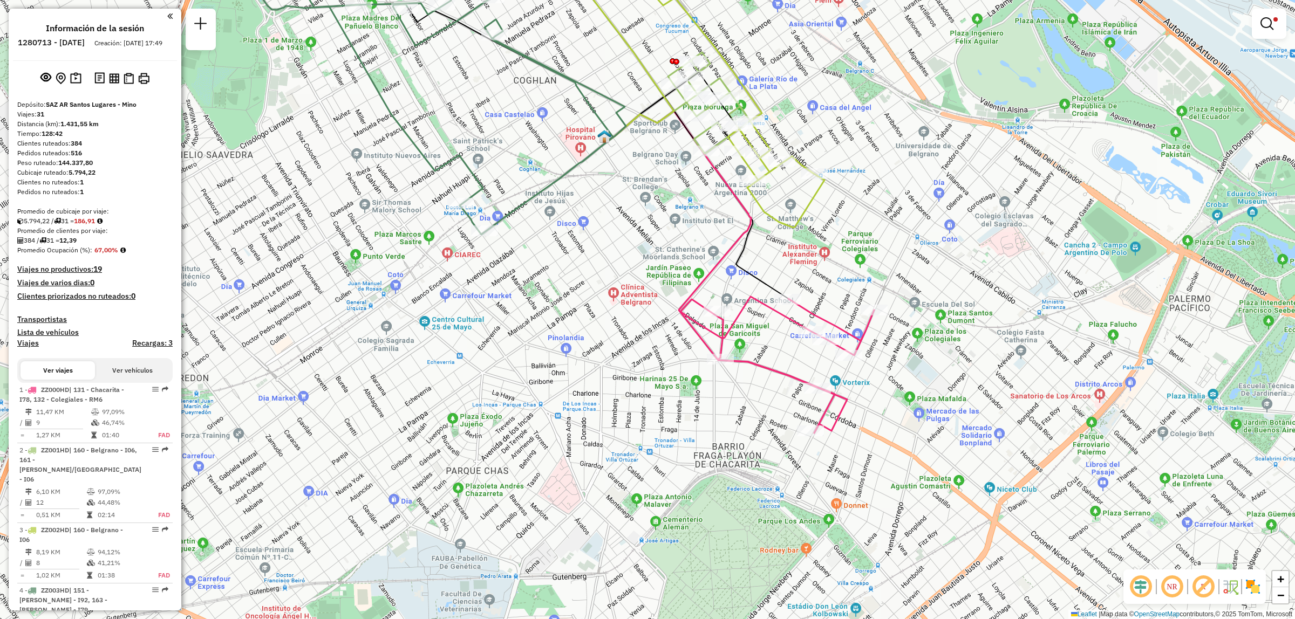
drag, startPoint x: 720, startPoint y: 183, endPoint x: 760, endPoint y: 260, distance: 85.7
click at [753, 255] on icon at bounding box center [721, 272] width 227 height 322
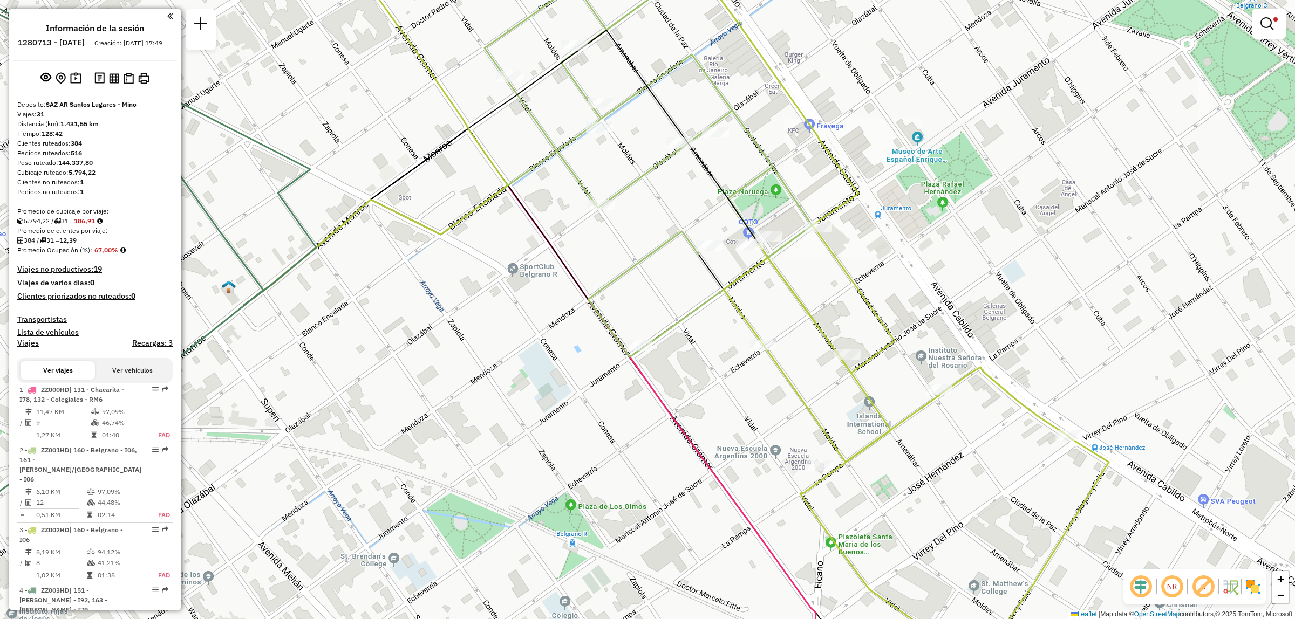
drag, startPoint x: 788, startPoint y: 292, endPoint x: 1000, endPoint y: 172, distance: 243.6
click at [1007, 172] on icon at bounding box center [892, 295] width 433 height 714
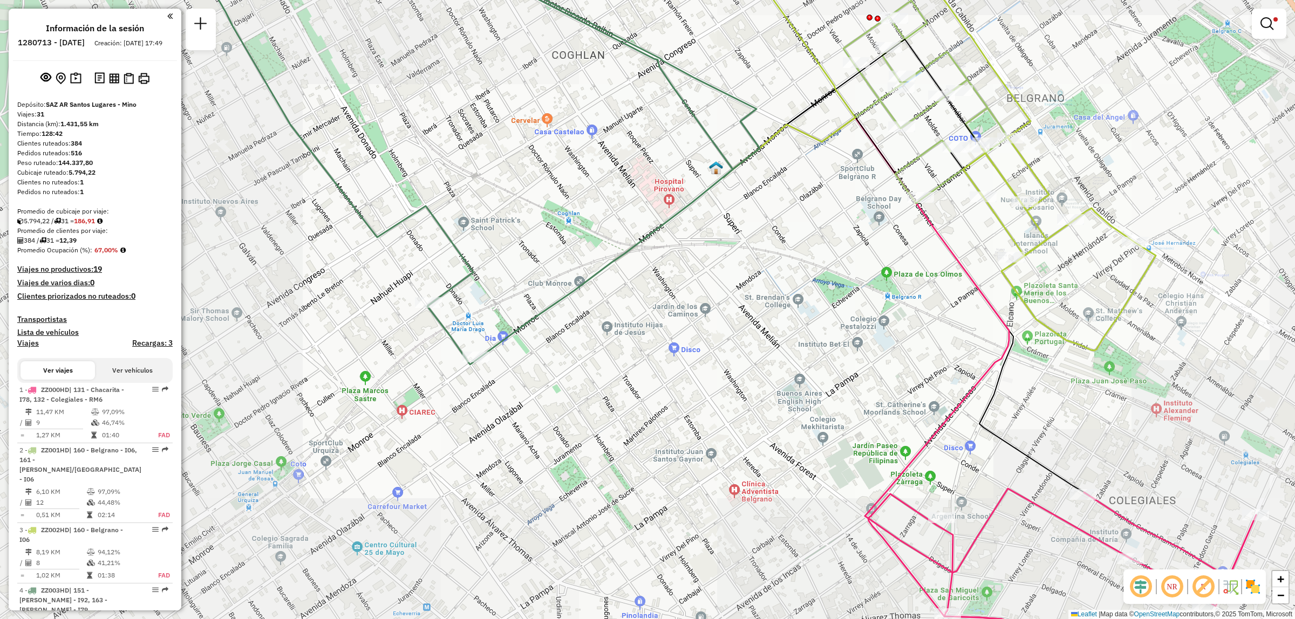
drag, startPoint x: 892, startPoint y: 243, endPoint x: 773, endPoint y: 204, distance: 125.6
click at [773, 204] on div "Limpiar filtros Ventana de servicio Día de servicio Capacidad Transportistas Ve…" at bounding box center [647, 309] width 1295 height 619
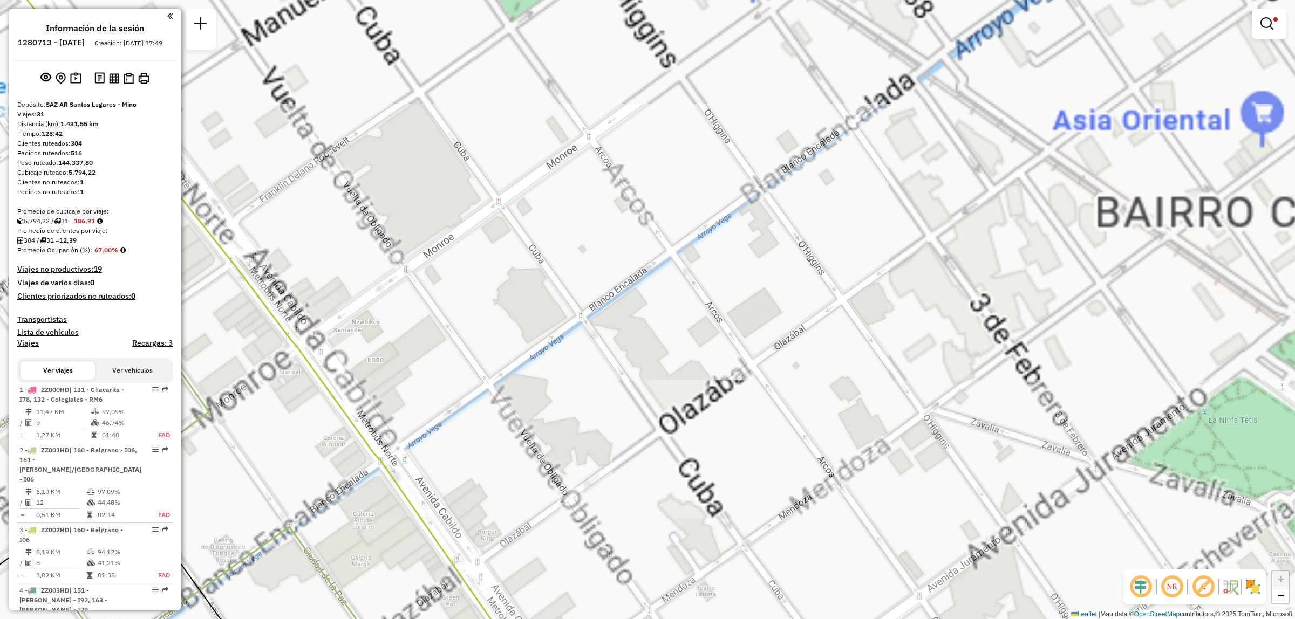
drag, startPoint x: 576, startPoint y: 441, endPoint x: 598, endPoint y: 298, distance: 145.2
click at [711, 260] on div "Limpiar filtros Ventana de servicio Día de servicio Capacidad Transportistas Ve…" at bounding box center [647, 309] width 1295 height 619
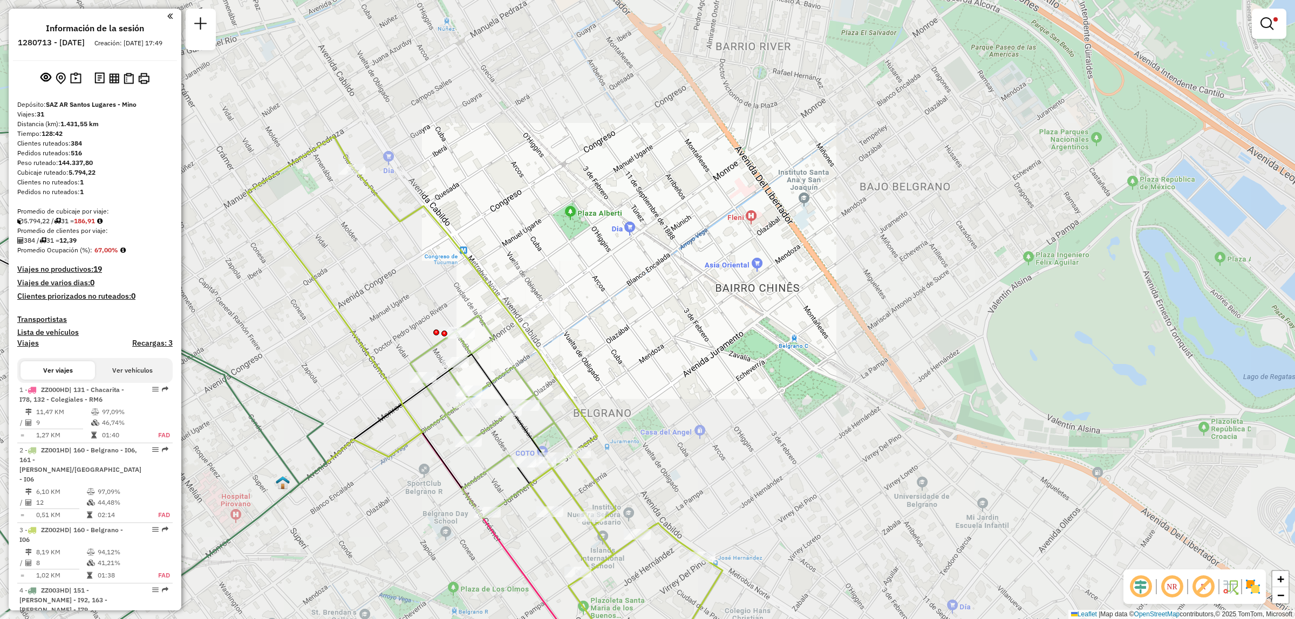
drag, startPoint x: 589, startPoint y: 394, endPoint x: 649, endPoint y: 278, distance: 130.1
click at [645, 285] on div "Limpiar filtros Ventana de servicio Día de servicio Capacidad Transportistas Ve…" at bounding box center [647, 309] width 1295 height 619
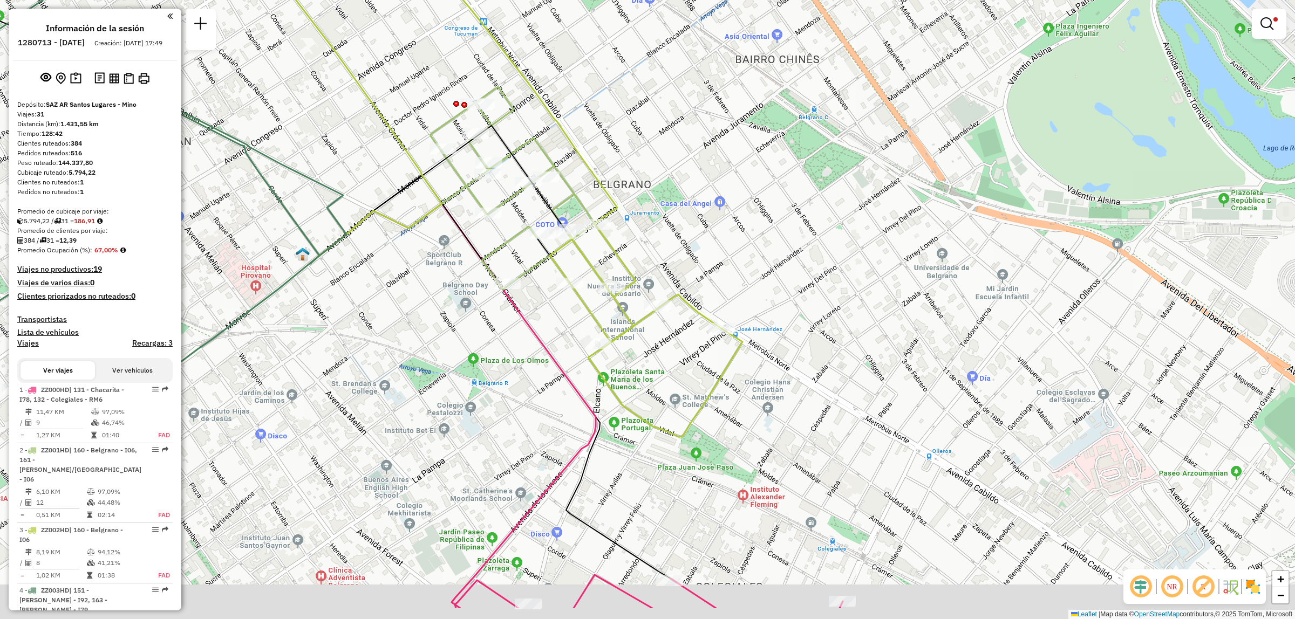
drag, startPoint x: 600, startPoint y: 389, endPoint x: 624, endPoint y: 258, distance: 133.3
click at [622, 262] on div "Limpiar filtros Ventana de servicio Día de servicio Capacidad Transportistas Ve…" at bounding box center [647, 309] width 1295 height 619
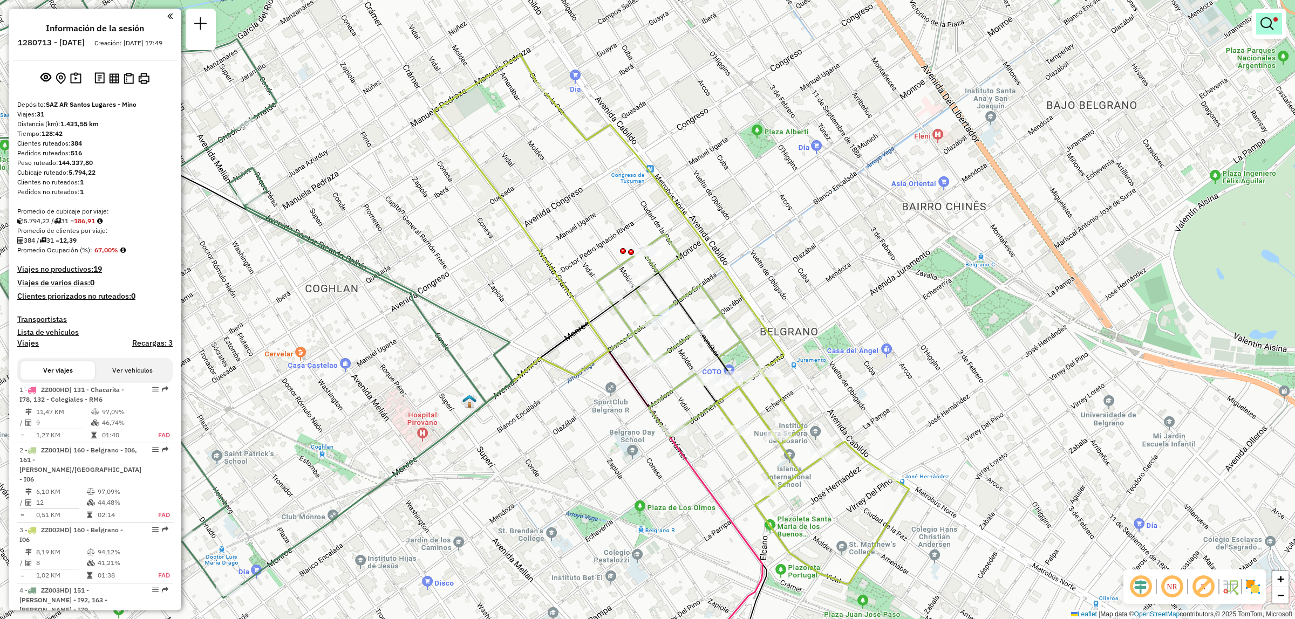
click at [1271, 29] on em at bounding box center [1267, 23] width 13 height 13
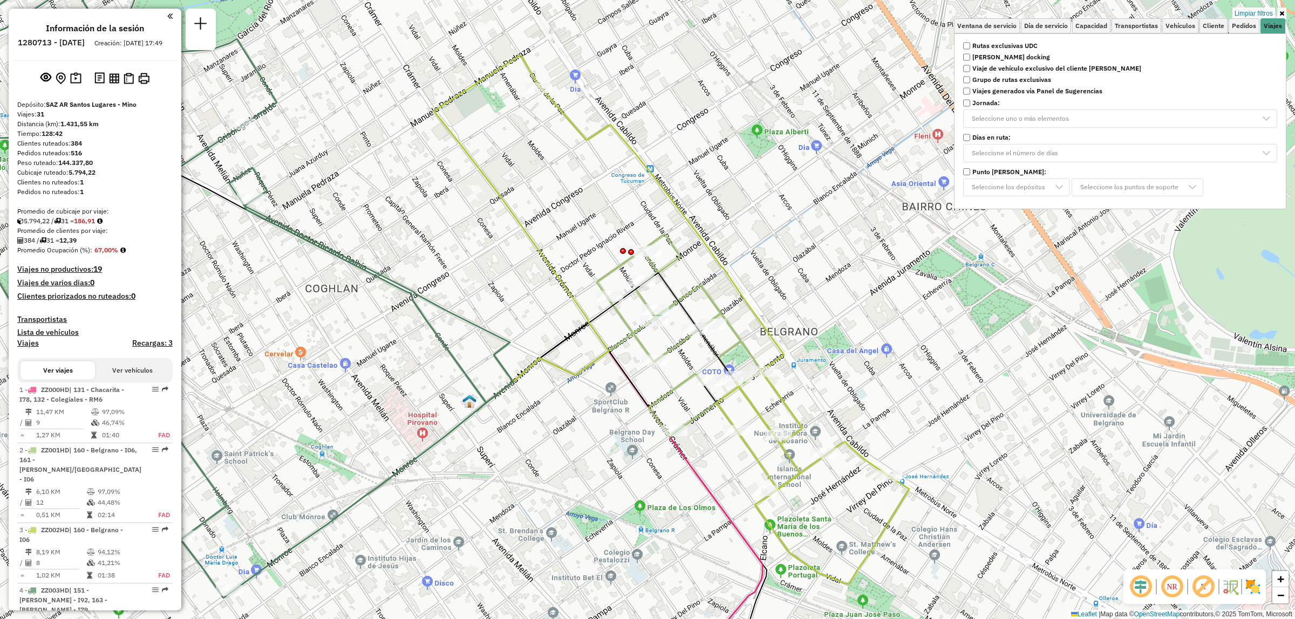
click at [1009, 46] on strong "Rutas exclusivas UDC" at bounding box center [1004, 46] width 65 height 10
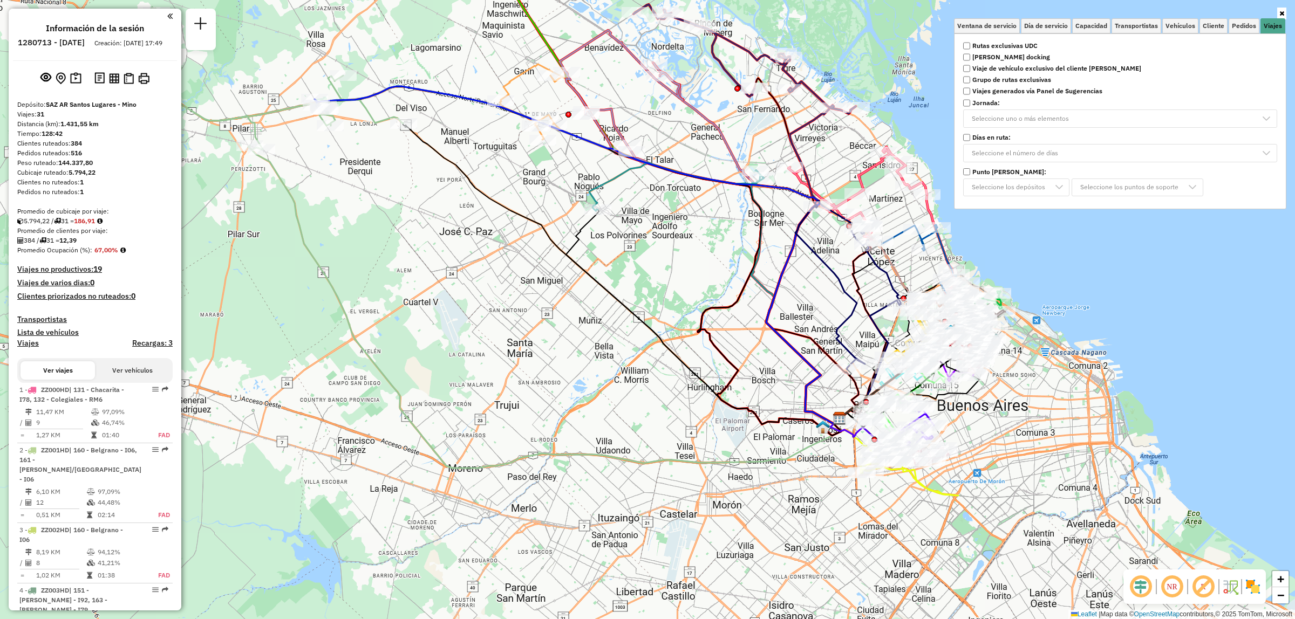
drag, startPoint x: 687, startPoint y: 460, endPoint x: 665, endPoint y: 459, distance: 22.2
click at [665, 459] on icon at bounding box center [545, 307] width 593 height 323
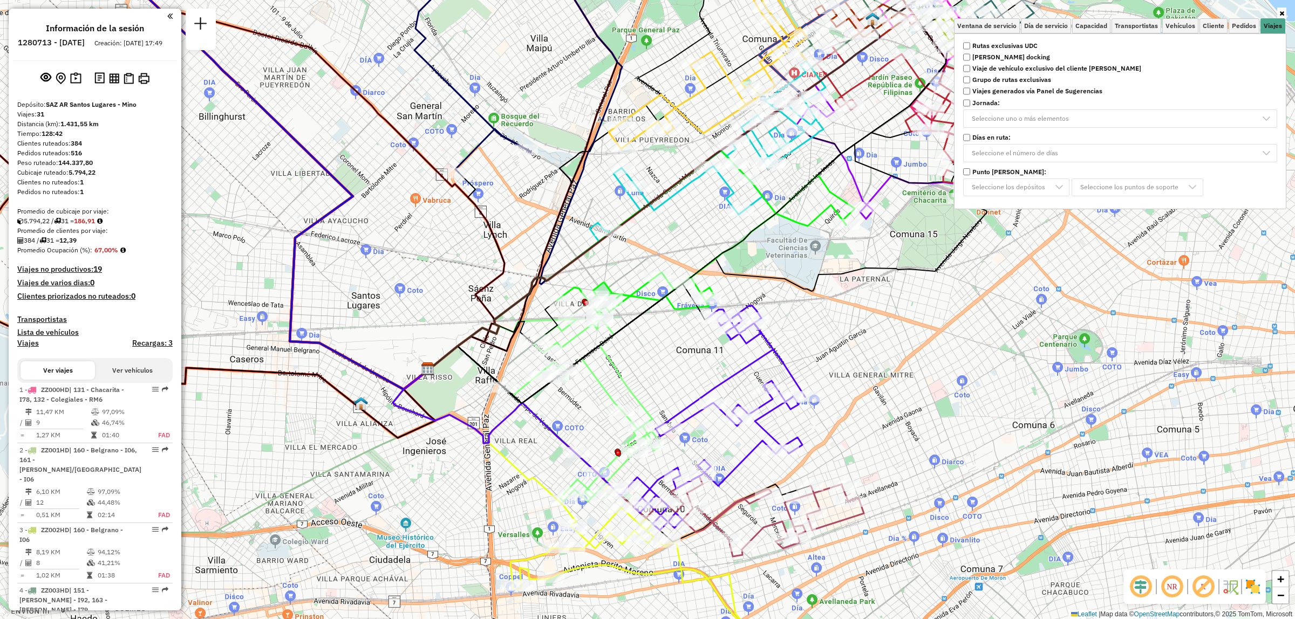
drag, startPoint x: 653, startPoint y: 352, endPoint x: 665, endPoint y: 417, distance: 65.3
click at [665, 416] on div "Ventana de servicio Día de servicio Capacidad Transportistas Vehículos Cliente …" at bounding box center [647, 309] width 1295 height 619
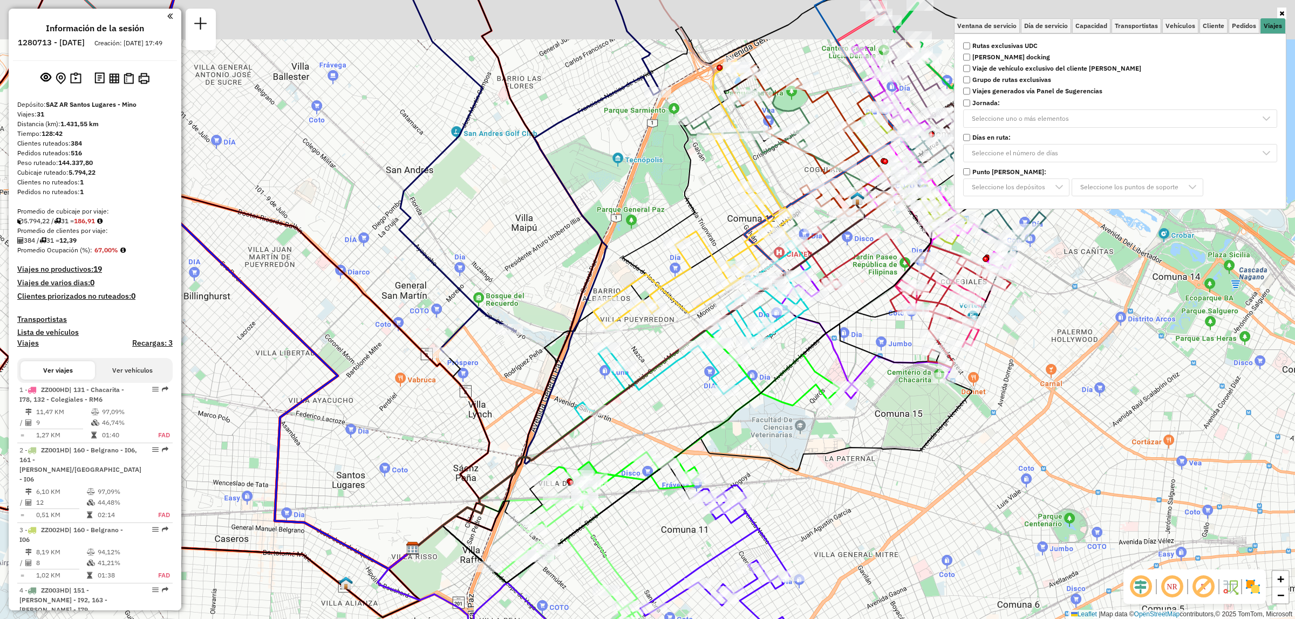
drag, startPoint x: 769, startPoint y: 341, endPoint x: 734, endPoint y: 441, distance: 106.3
click at [738, 427] on icon at bounding box center [622, 440] width 418 height 220
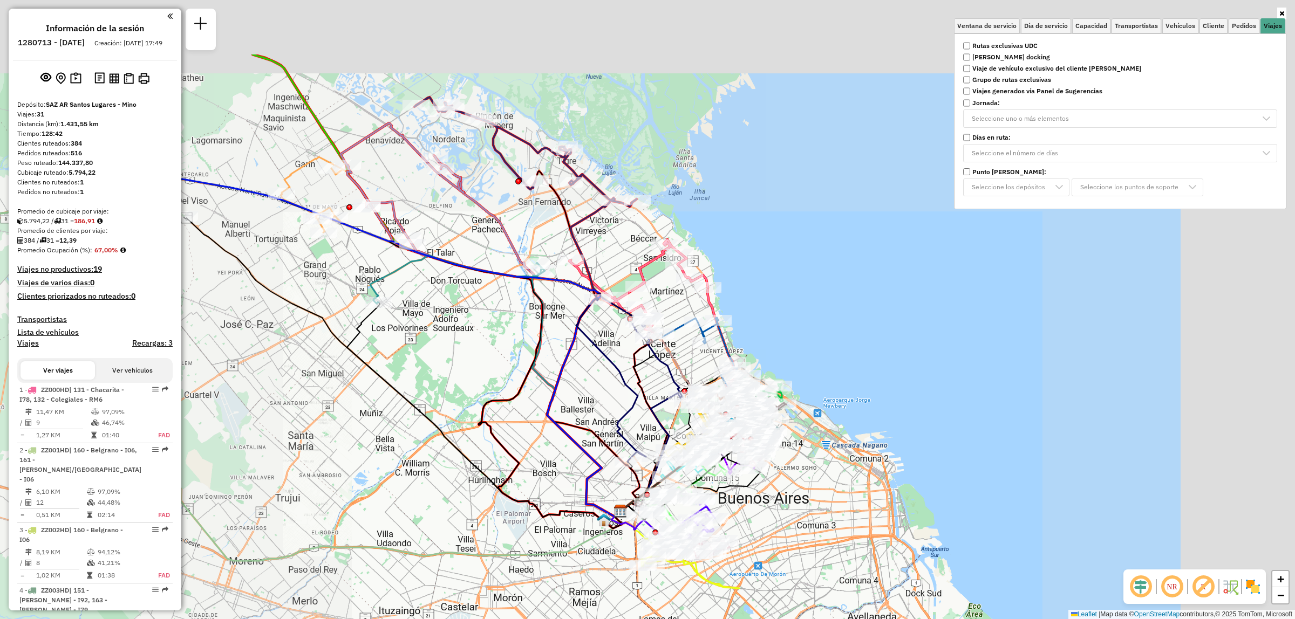
drag, startPoint x: 624, startPoint y: 311, endPoint x: 689, endPoint y: 445, distance: 148.4
click at [687, 442] on div "Ventana de servicio Día de servicio Capacidad Transportistas Vehículos Cliente …" at bounding box center [647, 309] width 1295 height 619
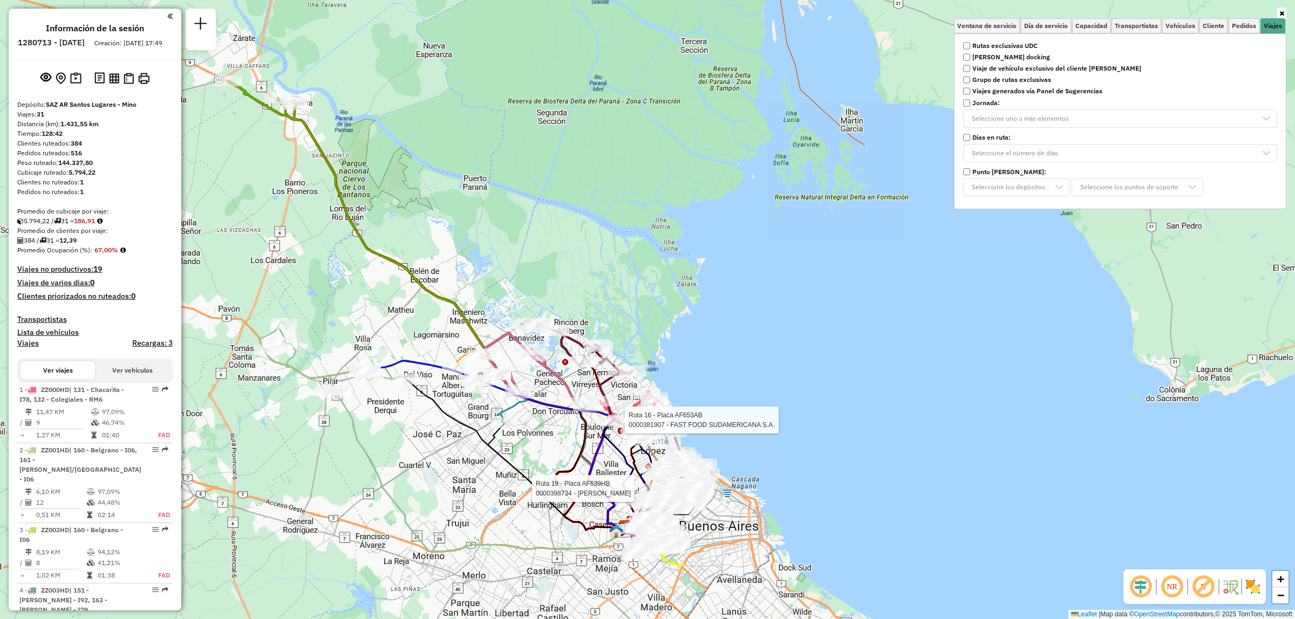
drag, startPoint x: 585, startPoint y: 429, endPoint x: 584, endPoint y: 353, distance: 75.6
click at [585, 361] on icon at bounding box center [494, 448] width 263 height 175
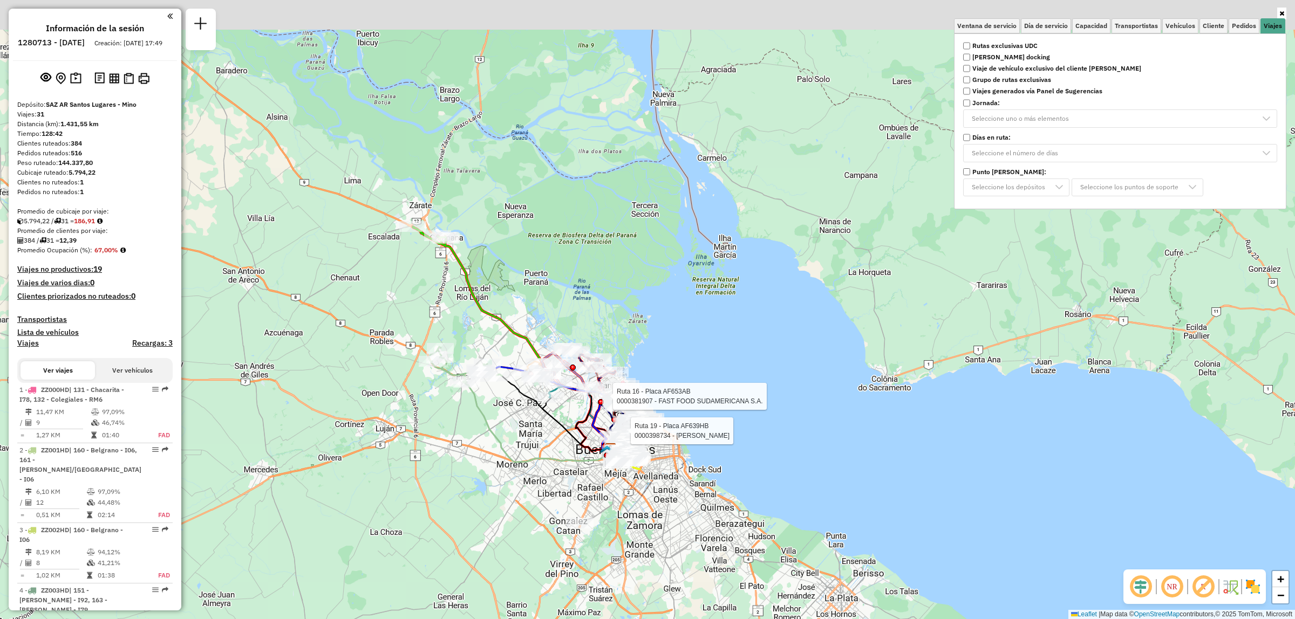
drag, startPoint x: 435, startPoint y: 301, endPoint x: 460, endPoint y: 349, distance: 54.3
click at [459, 348] on div "Ruta 19 - Placa AF639HB 0000398734 - [PERSON_NAME] Ruta 16 - Placa AF653AB 0000…" at bounding box center [647, 309] width 1295 height 619
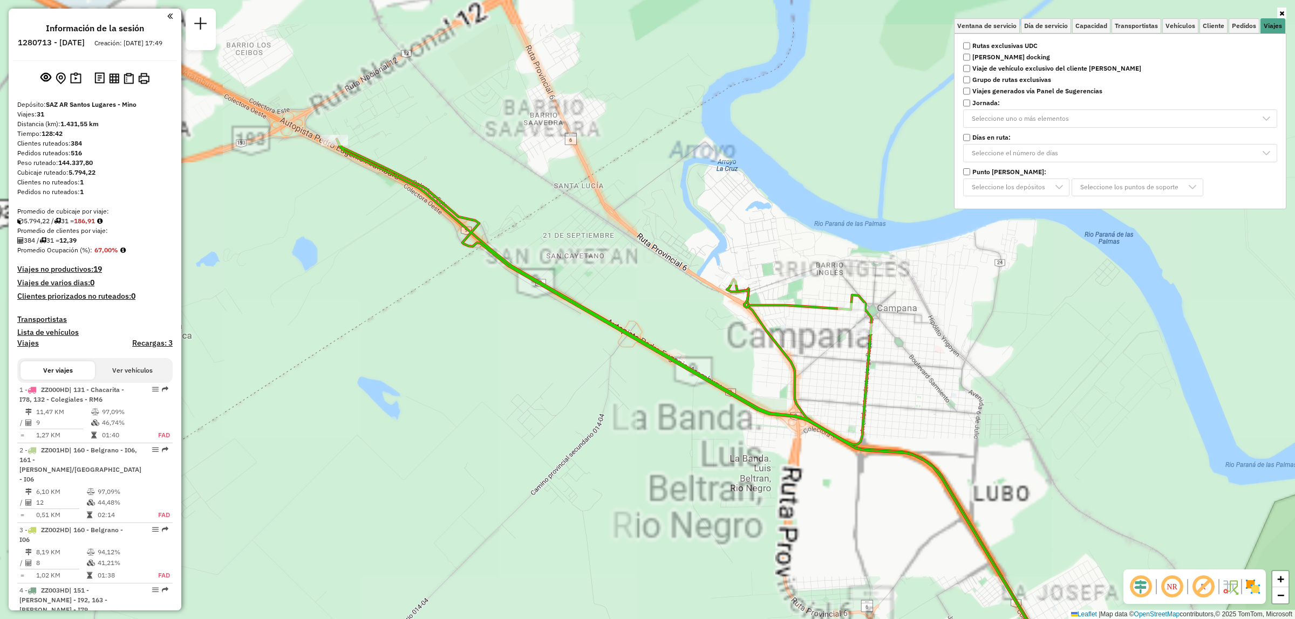
drag, startPoint x: 364, startPoint y: 179, endPoint x: 495, endPoint y: 235, distance: 141.9
click at [492, 242] on icon at bounding box center [716, 436] width 758 height 594
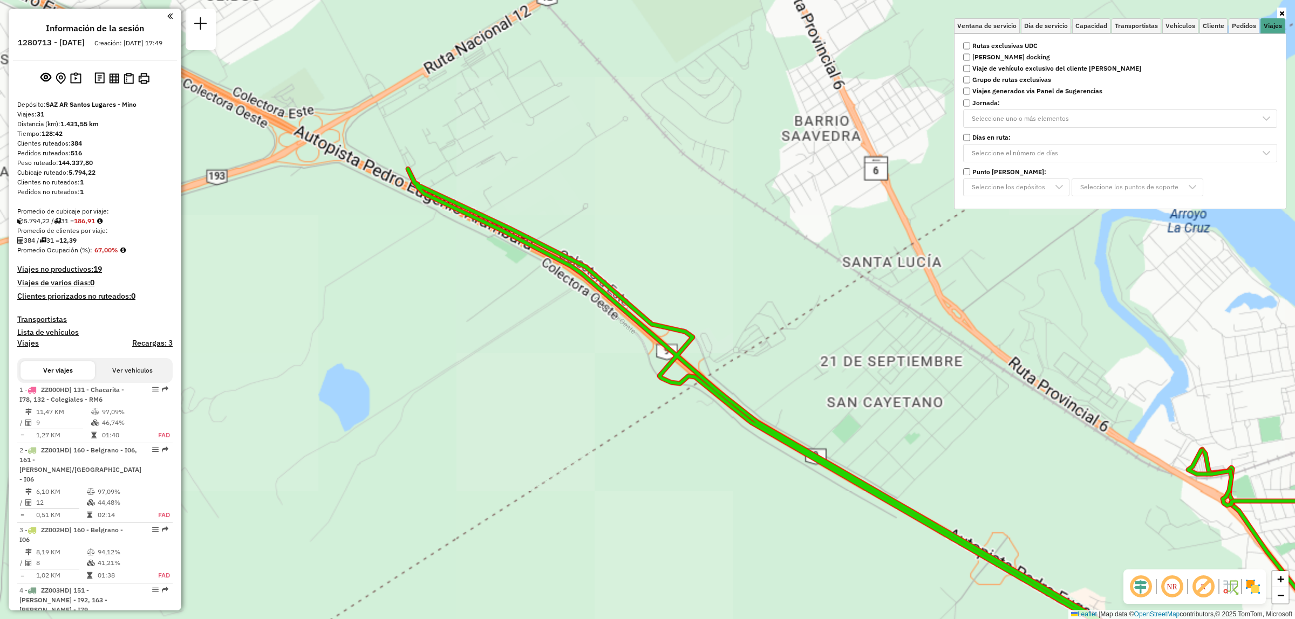
drag, startPoint x: 518, startPoint y: 238, endPoint x: 553, endPoint y: 281, distance: 55.6
click at [551, 281] on div "Ruta 19 - Placa AF639HB 0000398734 - [PERSON_NAME] Ruta 16 - Placa AF653AB 0000…" at bounding box center [647, 309] width 1295 height 619
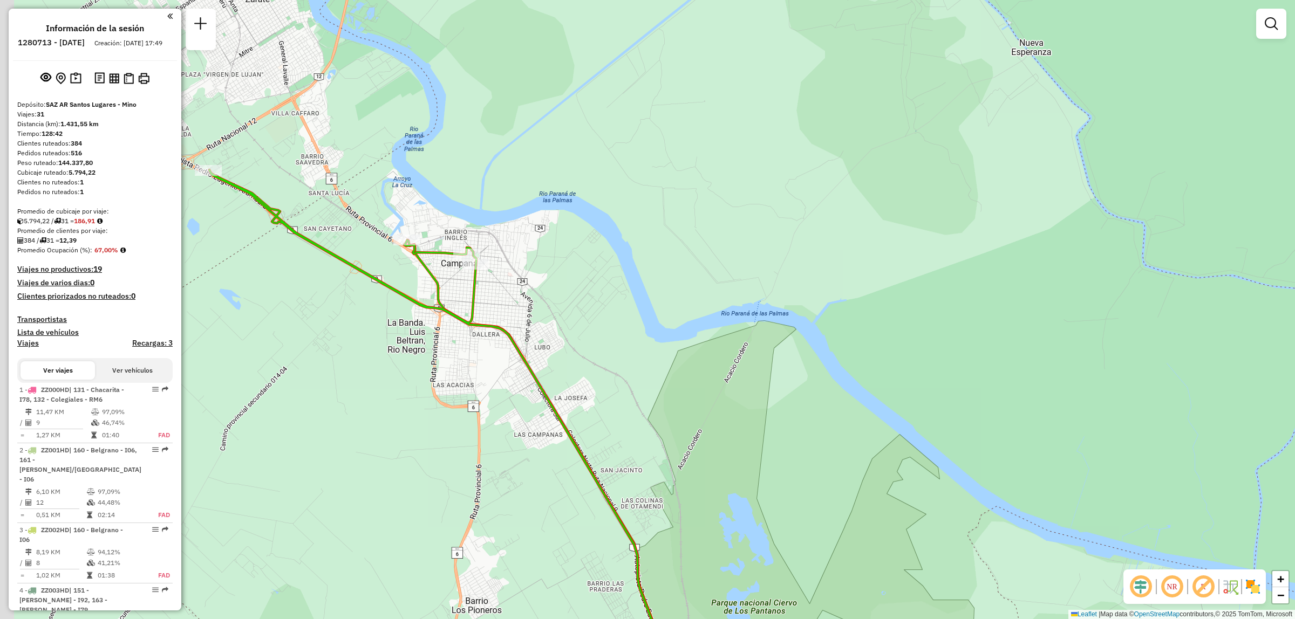
drag, startPoint x: 503, startPoint y: 319, endPoint x: 566, endPoint y: 362, distance: 75.7
click at [565, 362] on div "Ventana de servicio Día de servicio Capacidad Transportistas Vehículos Cliente …" at bounding box center [647, 309] width 1295 height 619
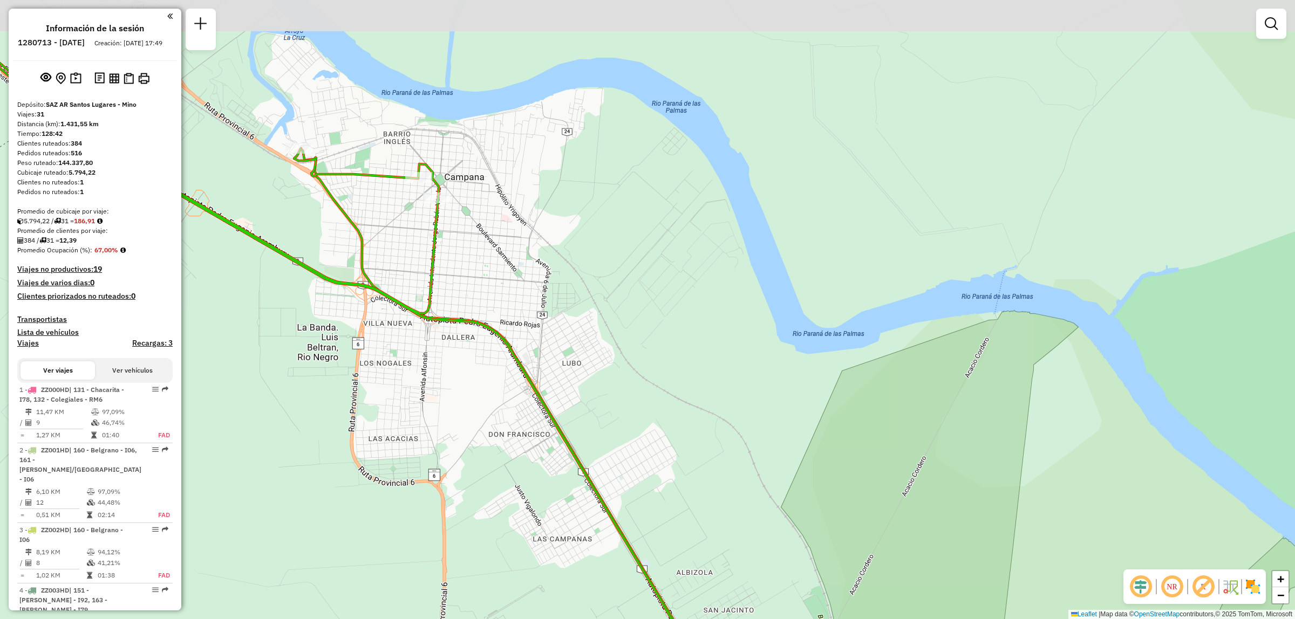
drag, startPoint x: 458, startPoint y: 300, endPoint x: 682, endPoint y: 377, distance: 236.7
click at [691, 390] on icon at bounding box center [318, 365] width 822 height 702
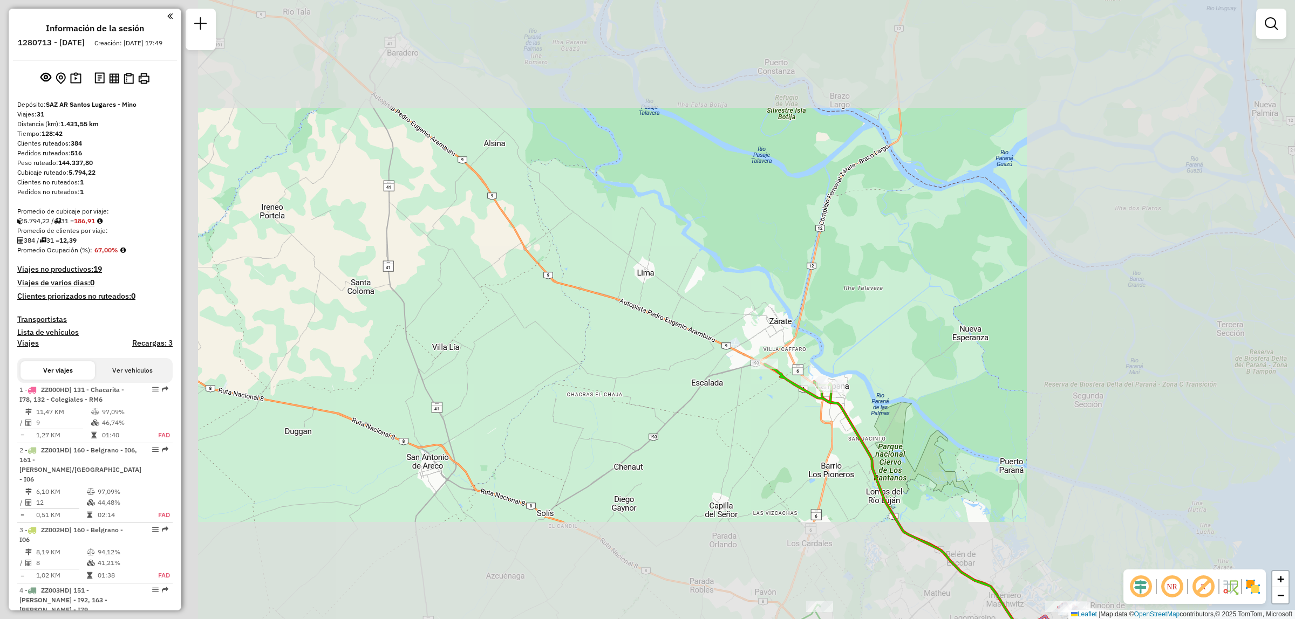
drag, startPoint x: 881, startPoint y: 433, endPoint x: 764, endPoint y: 207, distance: 254.9
click at [769, 219] on div "Ventana de servicio Día de servicio Capacidad Transportistas Vehículos Cliente …" at bounding box center [647, 309] width 1295 height 619
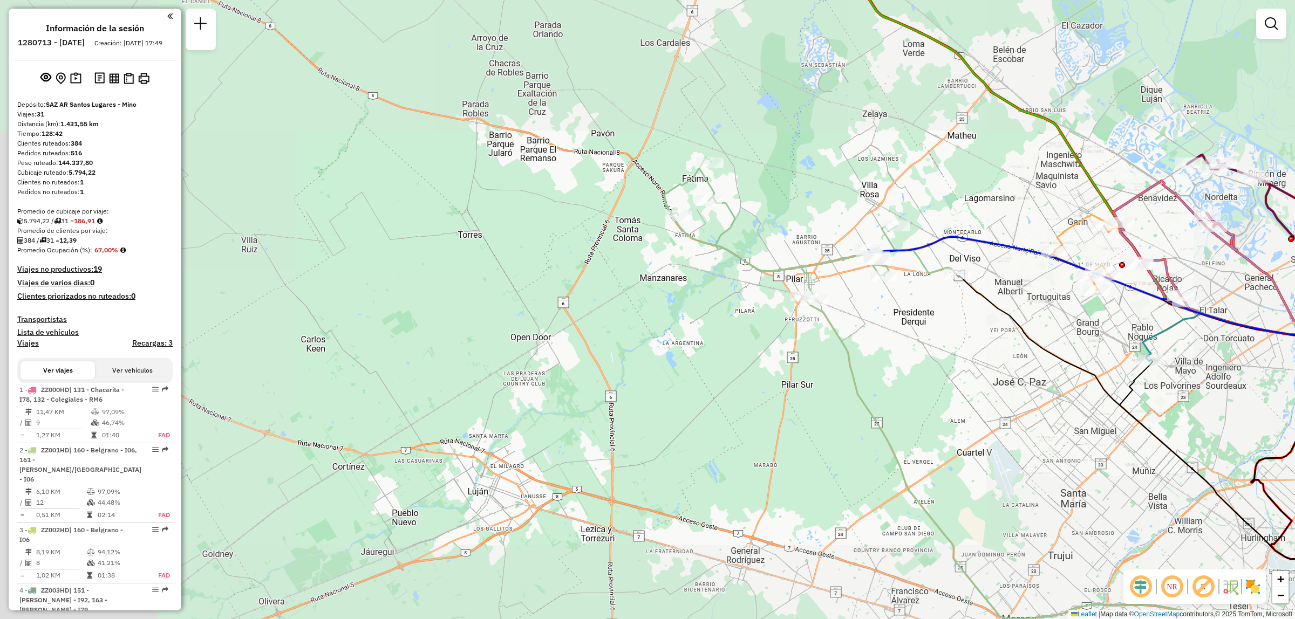
drag, startPoint x: 1122, startPoint y: 343, endPoint x: 916, endPoint y: 364, distance: 207.8
click at [944, 357] on div "Ventana de servicio Día de servicio Capacidad Transportistas Vehículos Cliente …" at bounding box center [647, 309] width 1295 height 619
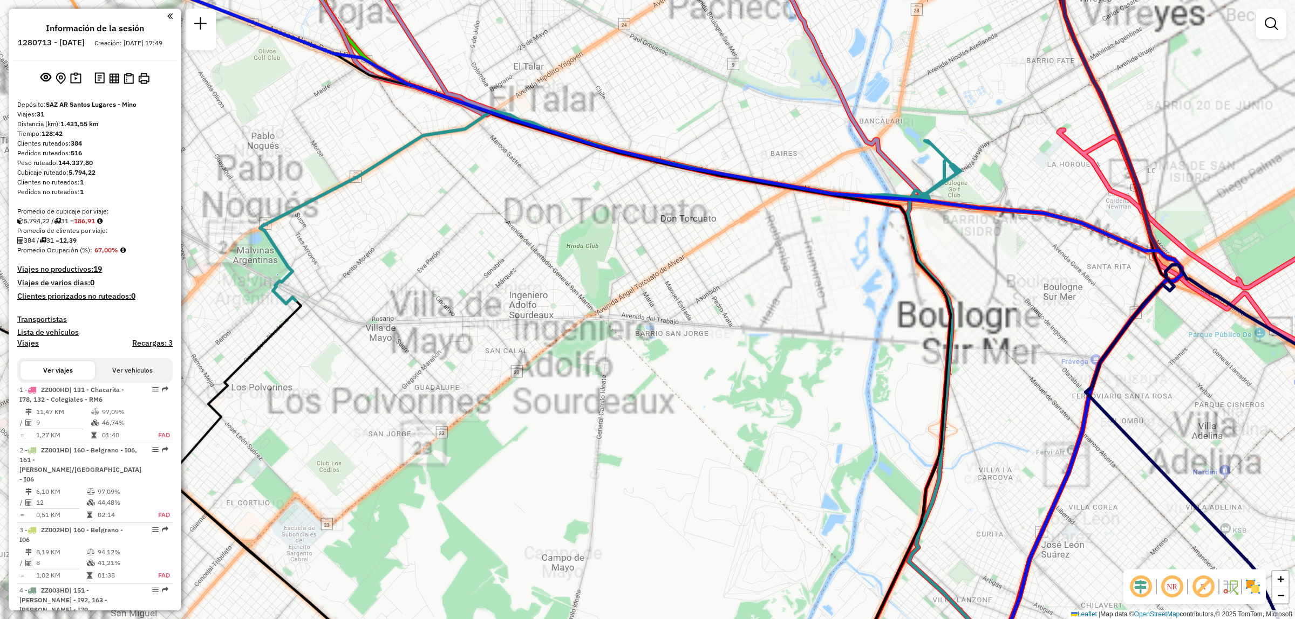
click at [886, 337] on div "Ventana de servicio Día de servicio Capacidad Transportistas Vehículos Cliente …" at bounding box center [647, 309] width 1295 height 619
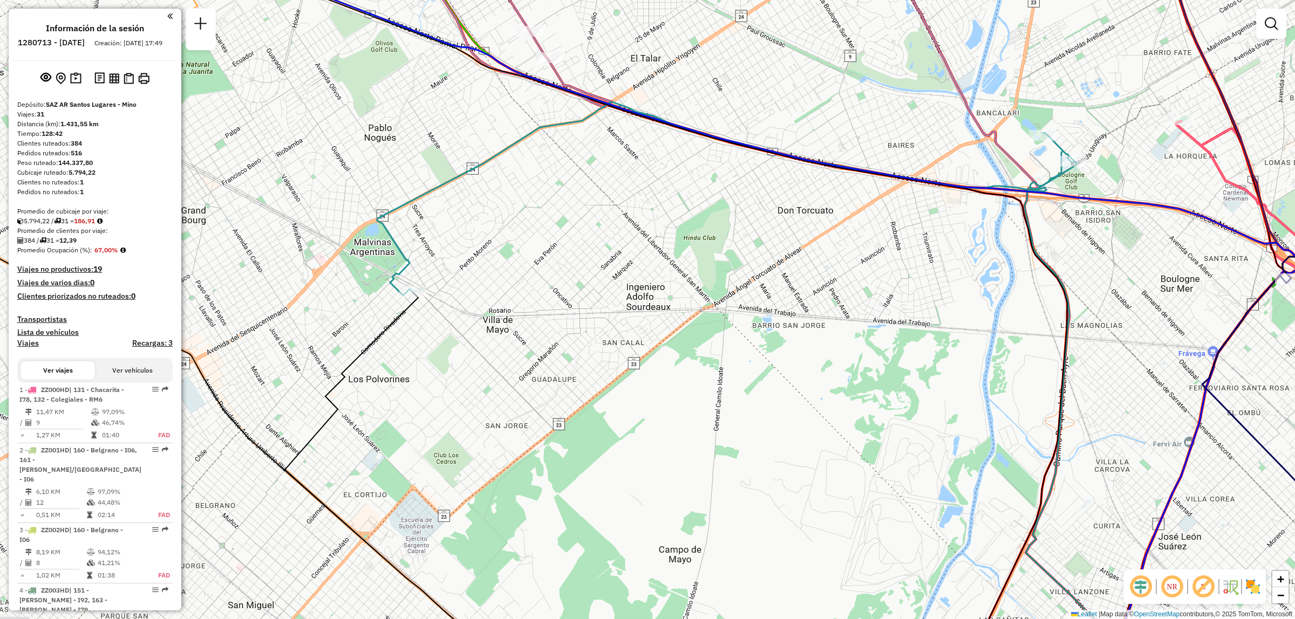
drag, startPoint x: 465, startPoint y: 300, endPoint x: 616, endPoint y: 263, distance: 155.5
click at [611, 264] on div "Ventana de servicio Día de servicio Capacidad Transportistas Vehículos Cliente …" at bounding box center [647, 309] width 1295 height 619
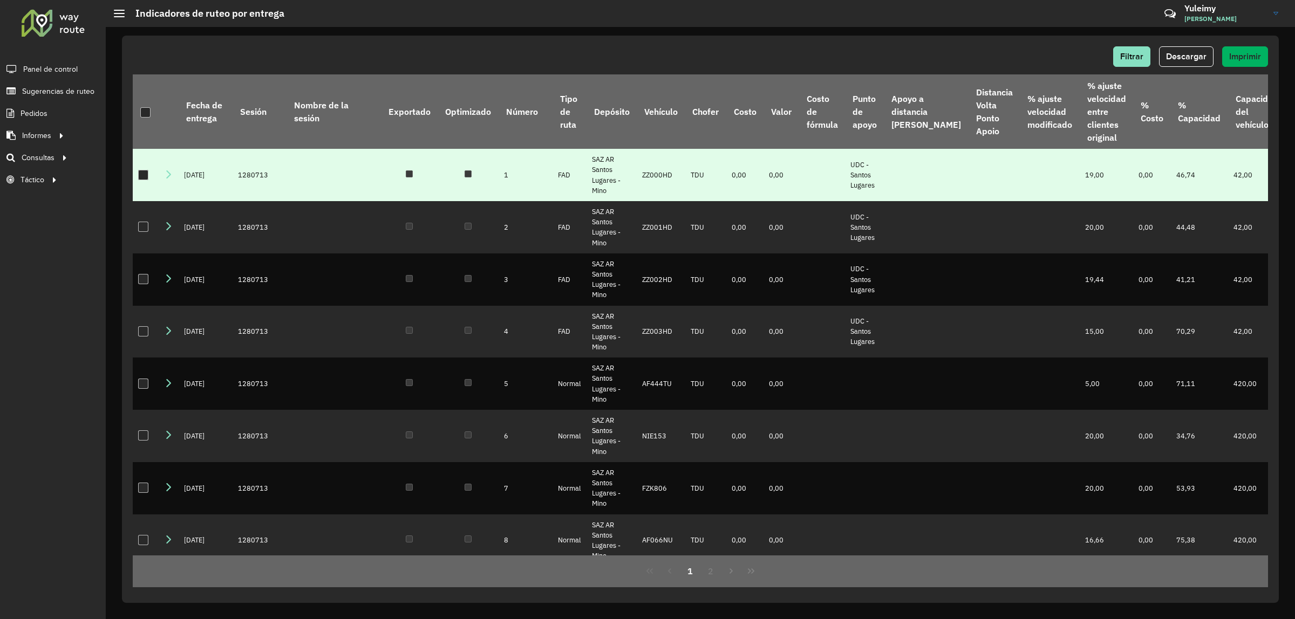
click at [147, 174] on div at bounding box center [143, 175] width 10 height 10
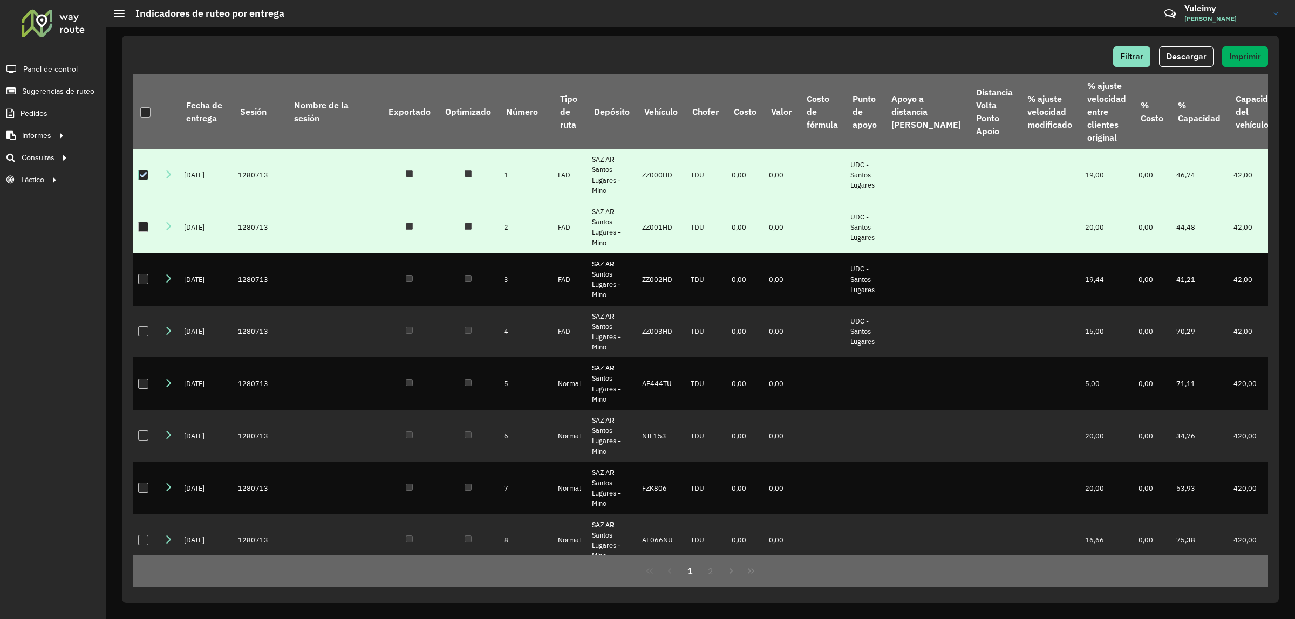
click at [146, 228] on div at bounding box center [143, 227] width 10 height 10
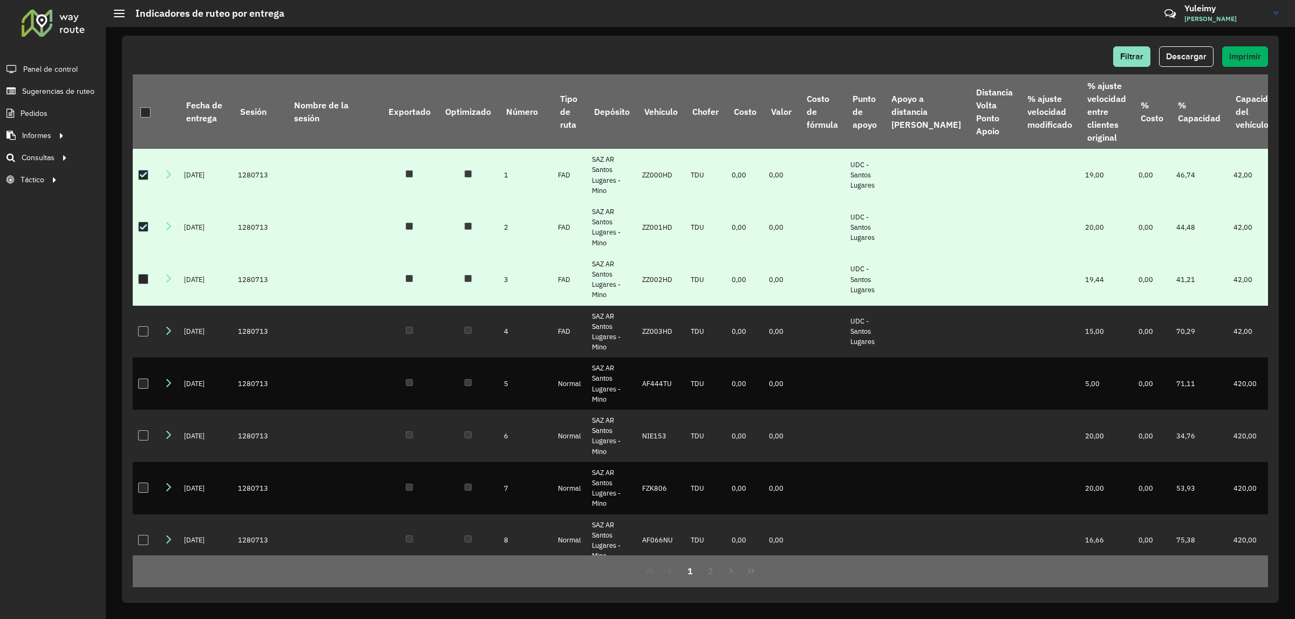
click at [144, 276] on div at bounding box center [143, 279] width 10 height 10
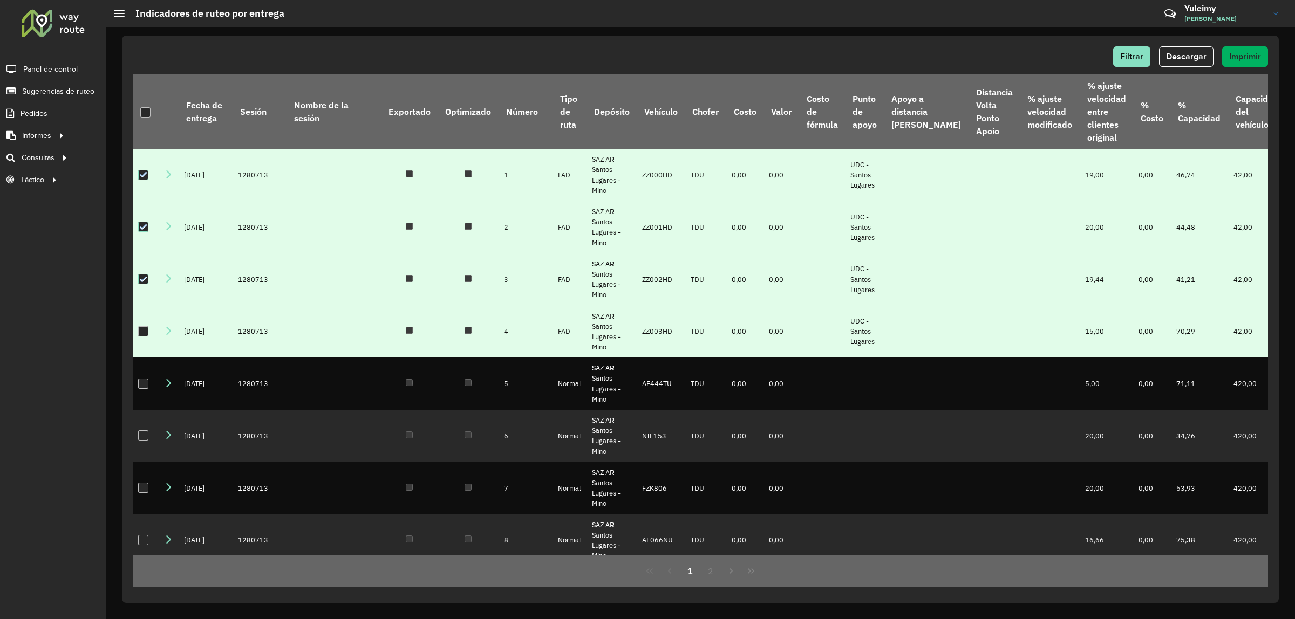
click at [145, 337] on div at bounding box center [143, 331] width 10 height 10
click at [1186, 62] on button "Descargar" at bounding box center [1186, 56] width 55 height 21
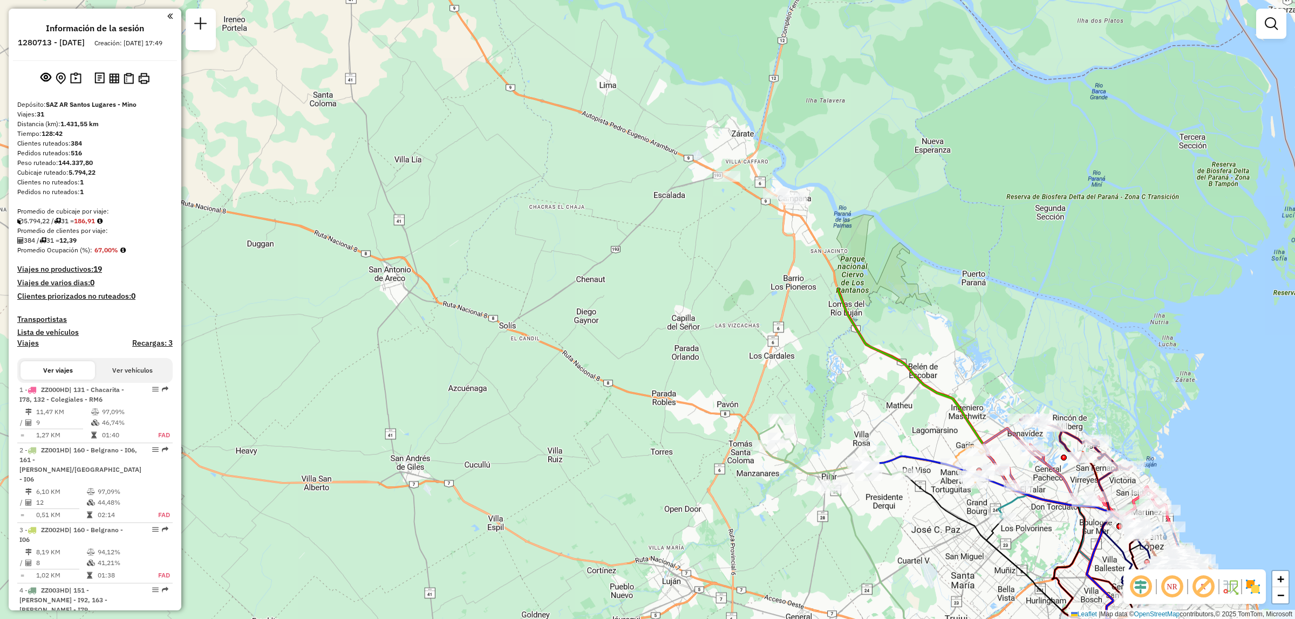
drag, startPoint x: 901, startPoint y: 208, endPoint x: 1007, endPoint y: 489, distance: 301.1
click at [1013, 499] on div "Ventana de servicio Día de servicio Capacidad Transportistas Vehículos Cliente …" at bounding box center [647, 309] width 1295 height 619
click at [1007, 489] on div "Ventana de servicio Día de servicio Capacidad Transportistas Vehículos Cliente …" at bounding box center [647, 309] width 1295 height 619
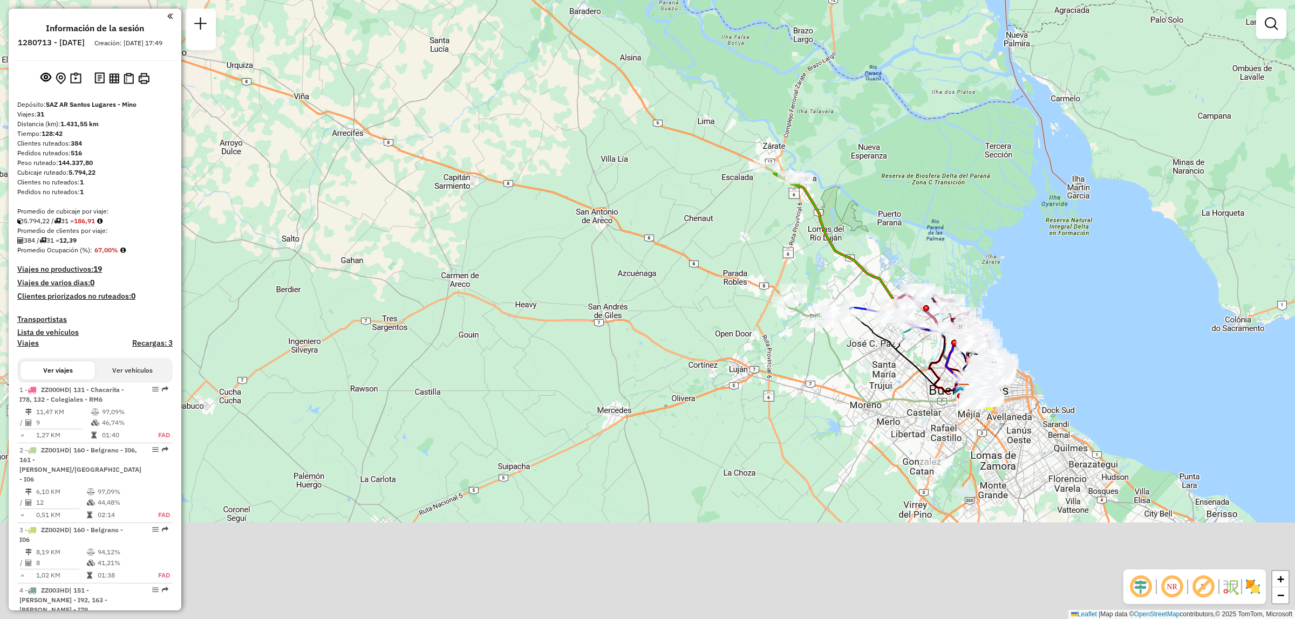
drag, startPoint x: 877, startPoint y: 446, endPoint x: 824, endPoint y: 243, distance: 209.7
click at [825, 322] on icon at bounding box center [891, 362] width 148 height 81
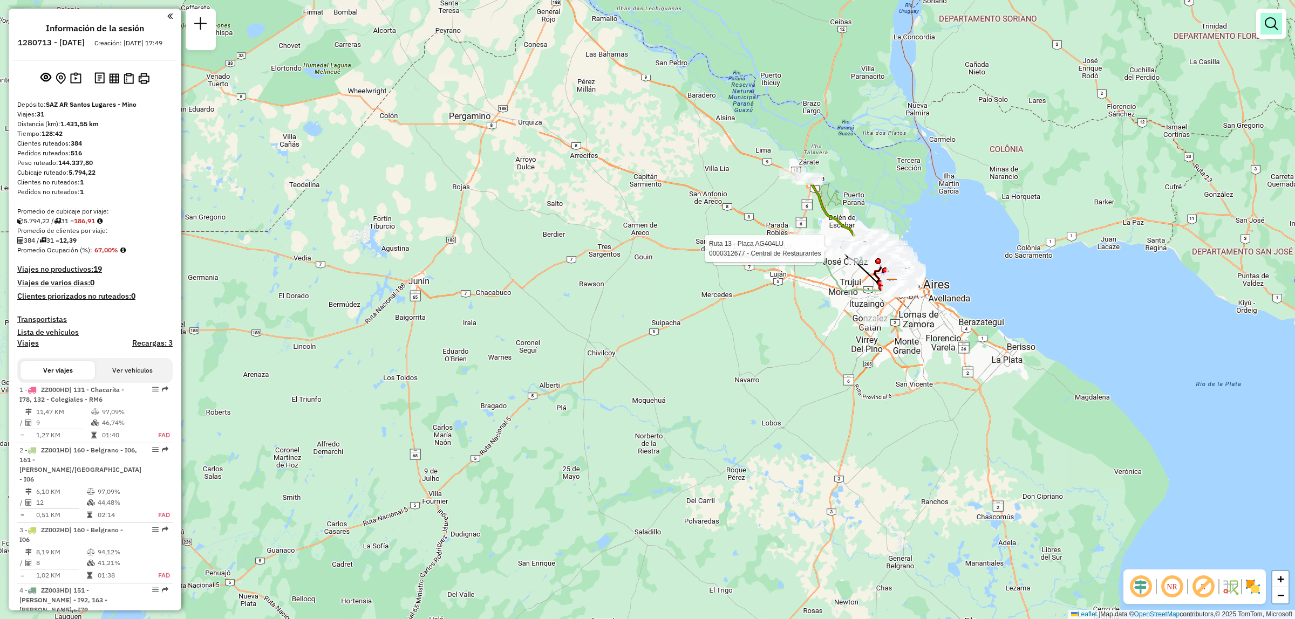
click at [1270, 19] on em at bounding box center [1271, 23] width 13 height 13
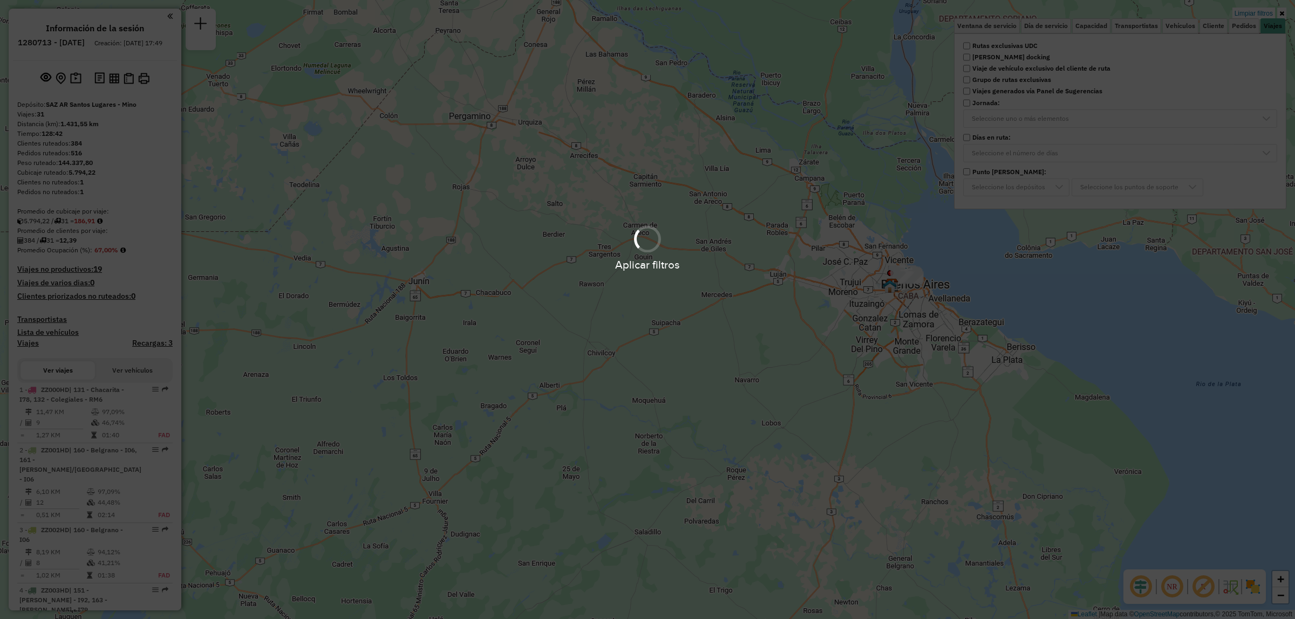
click at [961, 252] on div "Aplicar filtros" at bounding box center [647, 247] width 1295 height 51
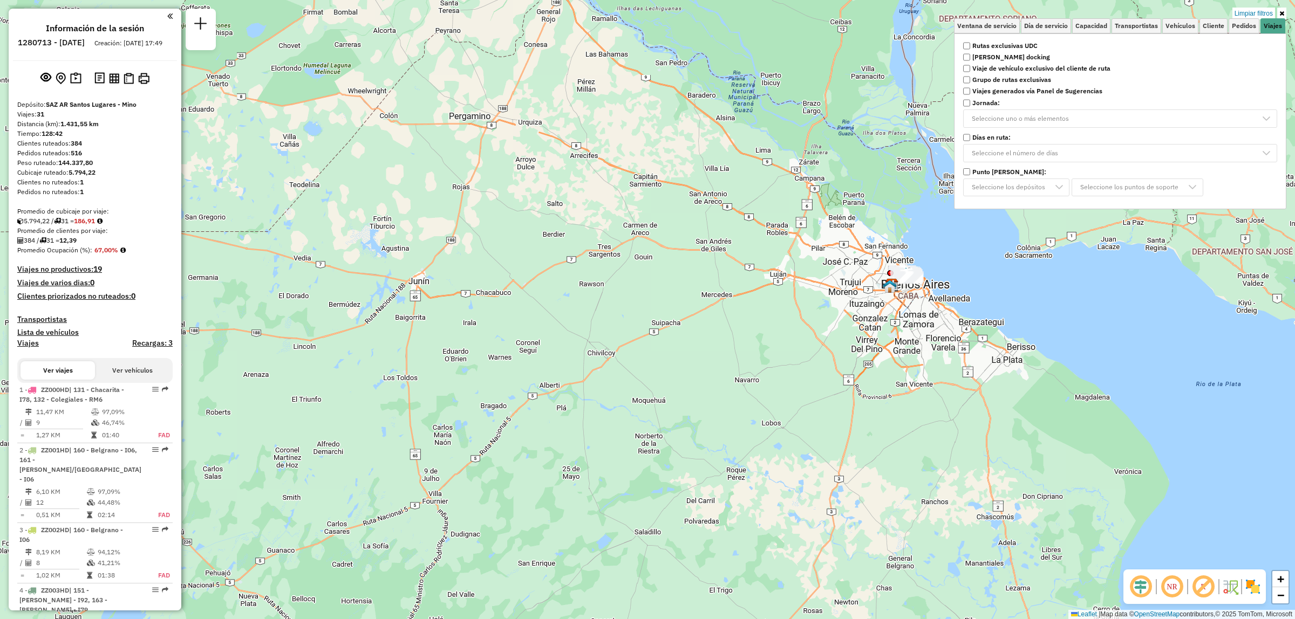
click at [953, 257] on div "Limpiar filtros Ventana de servicio Día de servicio Capacidad Transportistas Ve…" at bounding box center [647, 309] width 1295 height 619
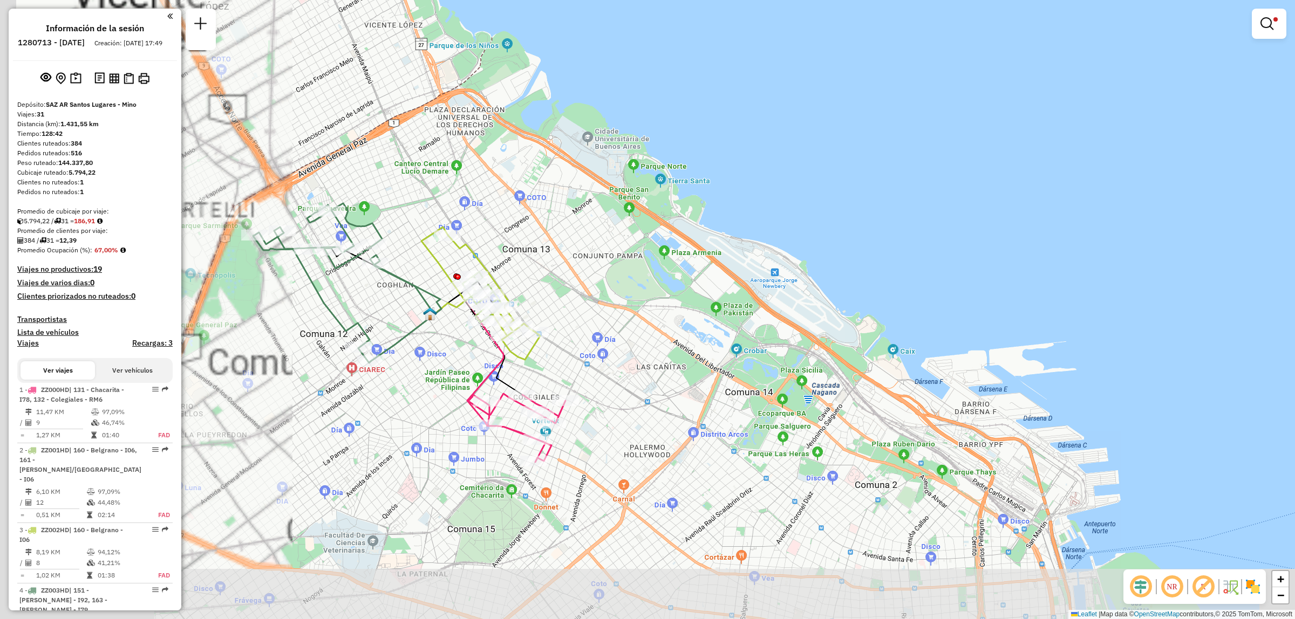
drag, startPoint x: 700, startPoint y: 282, endPoint x: 704, endPoint y: 236, distance: 46.1
click at [1005, 229] on div "Limpiar filtros Ventana de servicio Día de servicio Capacidad Transportistas Ve…" at bounding box center [647, 309] width 1295 height 619
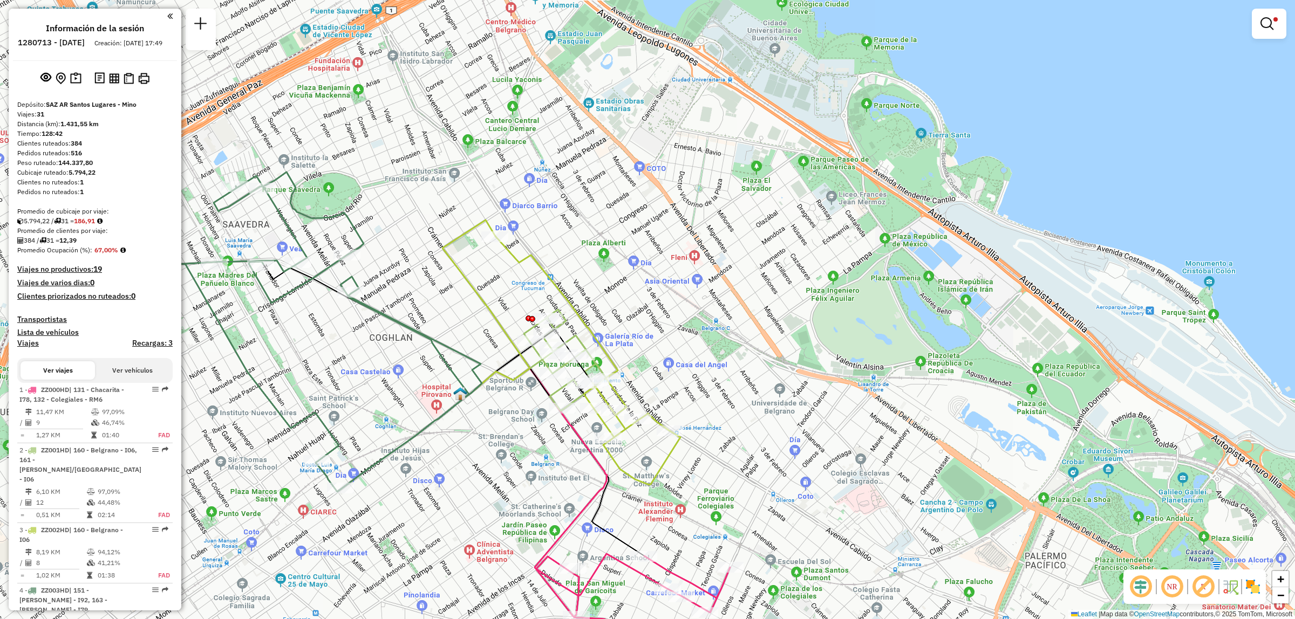
drag, startPoint x: 530, startPoint y: 254, endPoint x: 594, endPoint y: 254, distance: 63.7
click at [594, 254] on div "Limpiar filtros Ventana de servicio Día de servicio Capacidad Transportistas Ve…" at bounding box center [647, 309] width 1295 height 619
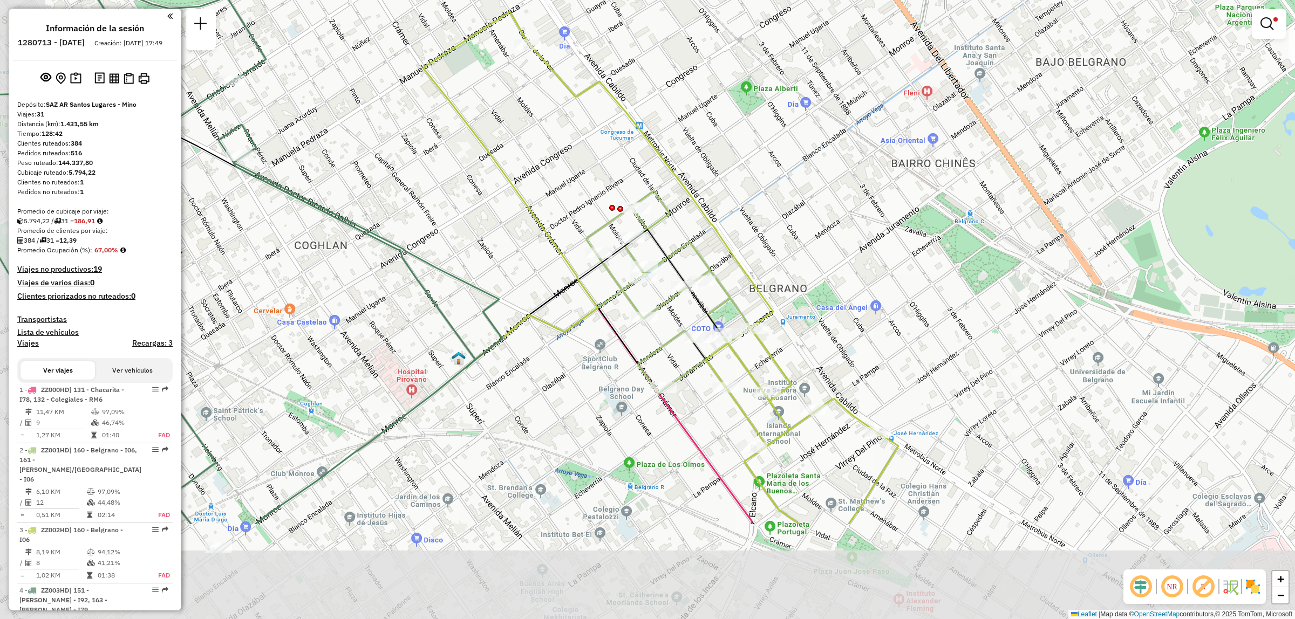
drag, startPoint x: 606, startPoint y: 329, endPoint x: 646, endPoint y: 198, distance: 137.2
click at [653, 184] on div "Limpiar filtros Ventana de servicio Día de servicio Capacidad Transportistas Ve…" at bounding box center [647, 309] width 1295 height 619
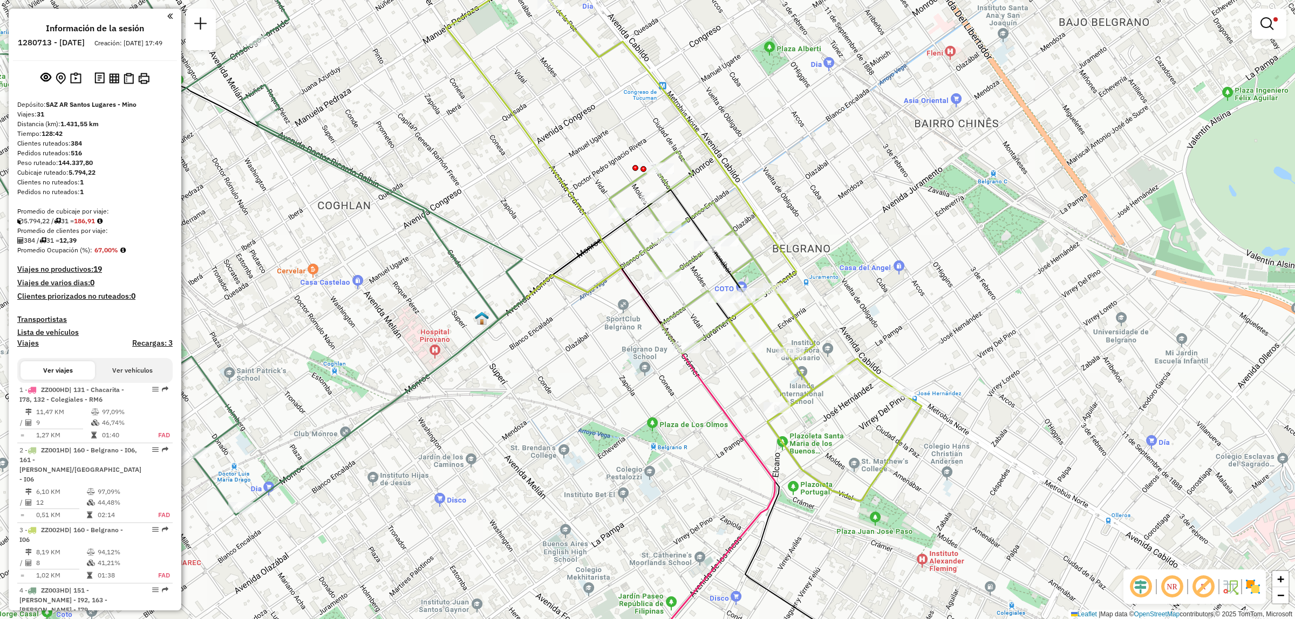
drag, startPoint x: 680, startPoint y: 247, endPoint x: 710, endPoint y: 193, distance: 61.4
click at [710, 193] on div "Limpiar filtros Ventana de servicio Día de servicio Capacidad Transportistas Ve…" at bounding box center [647, 309] width 1295 height 619
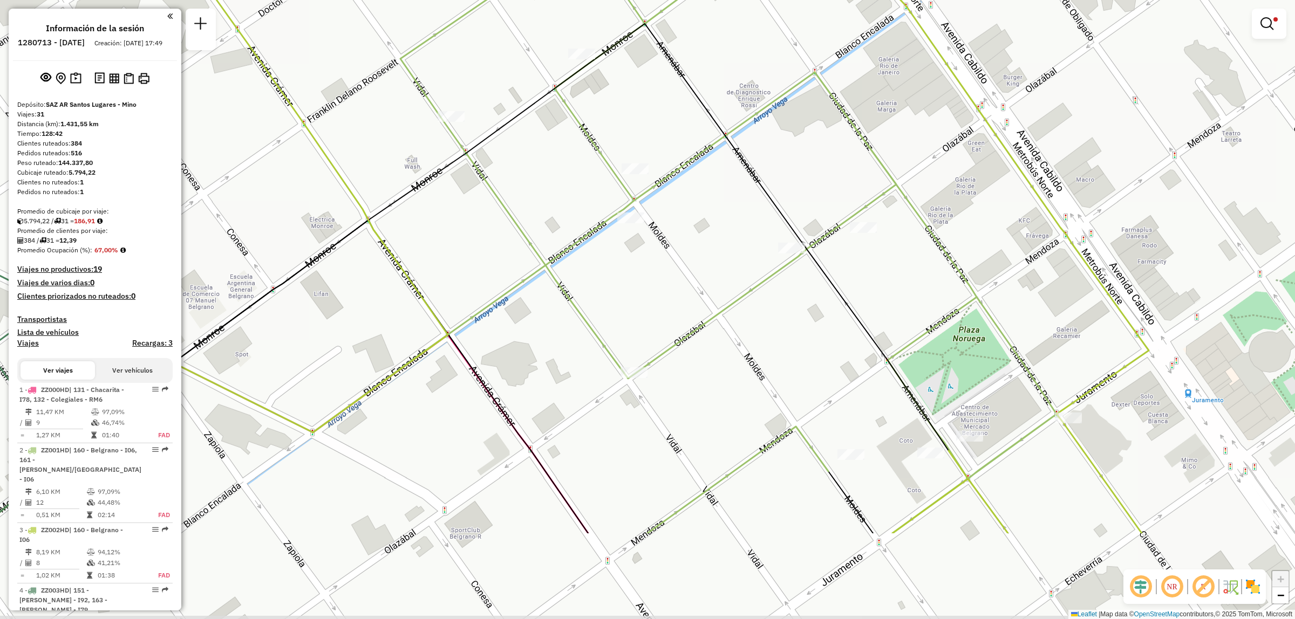
drag, startPoint x: 828, startPoint y: 505, endPoint x: 807, endPoint y: 356, distance: 149.9
click at [807, 356] on div "Limpiar filtros Ventana de servicio Día de servicio Capacidad Transportistas Ve…" at bounding box center [647, 309] width 1295 height 619
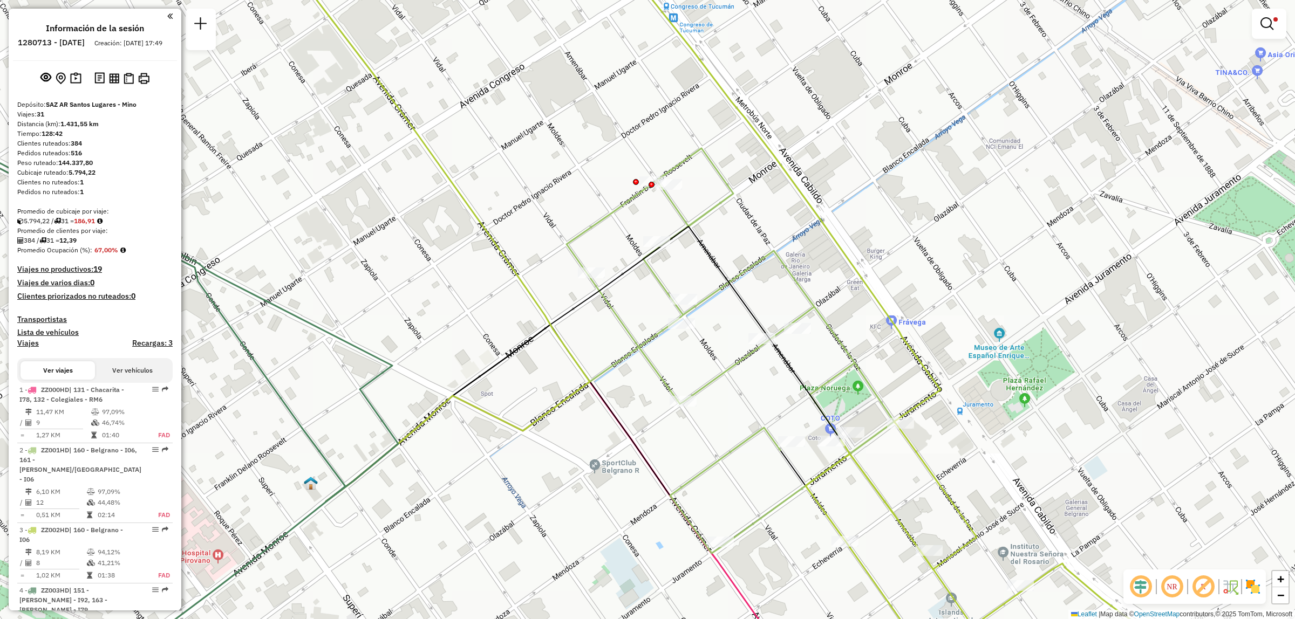
drag, startPoint x: 766, startPoint y: 372, endPoint x: 749, endPoint y: 404, distance: 35.7
click at [749, 404] on div "Limpiar filtros Ventana de servicio Día de servicio Capacidad Transportistas Ve…" at bounding box center [647, 309] width 1295 height 619
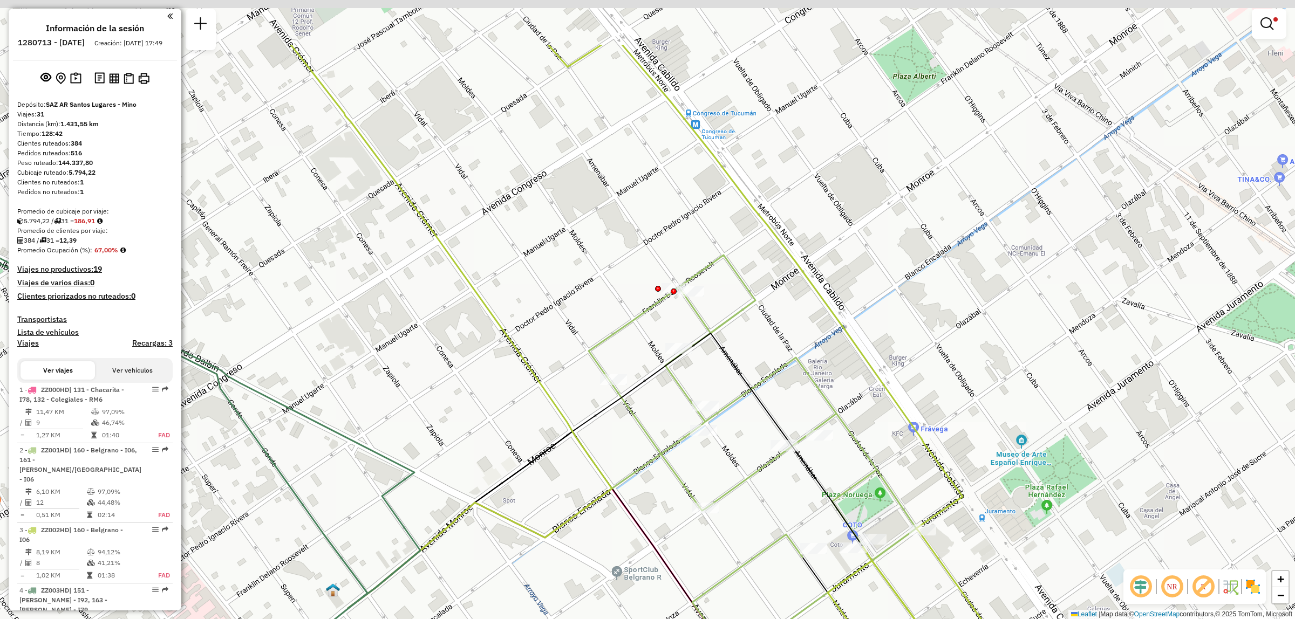
drag, startPoint x: 719, startPoint y: 247, endPoint x: 727, endPoint y: 312, distance: 65.3
click at [727, 312] on div "Limpiar filtros Ventana de servicio Día de servicio Capacidad Transportistas Ve…" at bounding box center [647, 309] width 1295 height 619
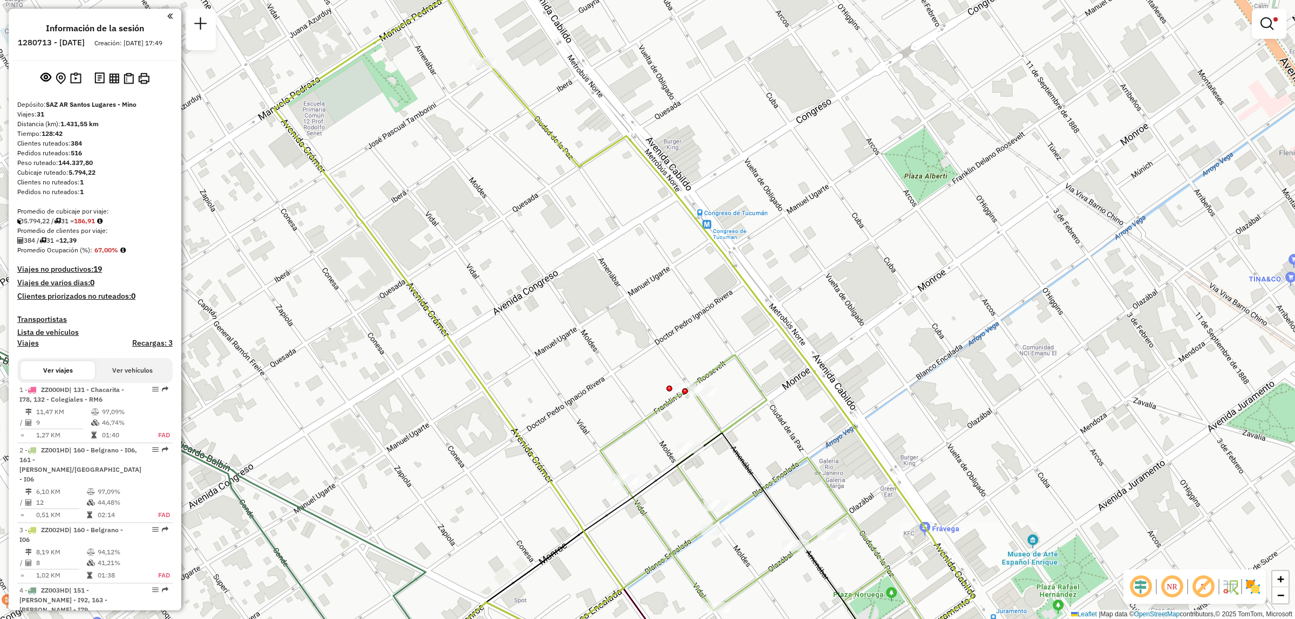
drag, startPoint x: 583, startPoint y: 240, endPoint x: 585, endPoint y: 276, distance: 35.7
click at [591, 284] on div "Limpiar filtros Ventana de servicio Día de servicio Capacidad Transportistas Ve…" at bounding box center [647, 309] width 1295 height 619
